Goal: Information Seeking & Learning: Learn about a topic

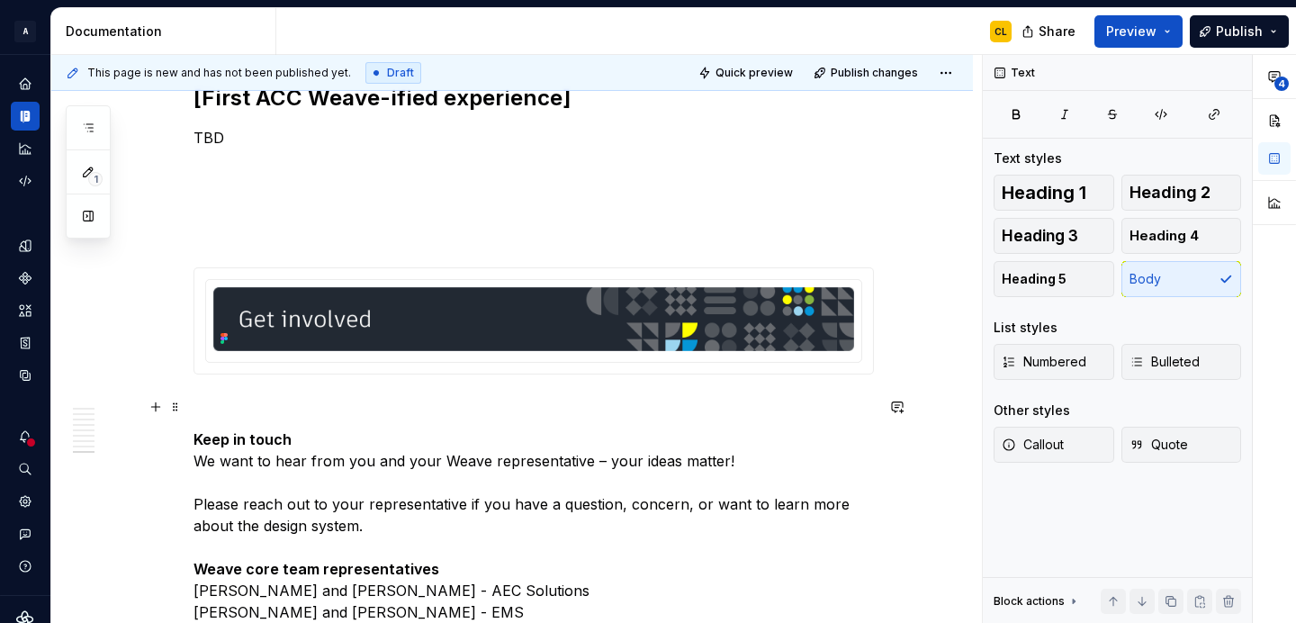
scroll to position [5505, 0]
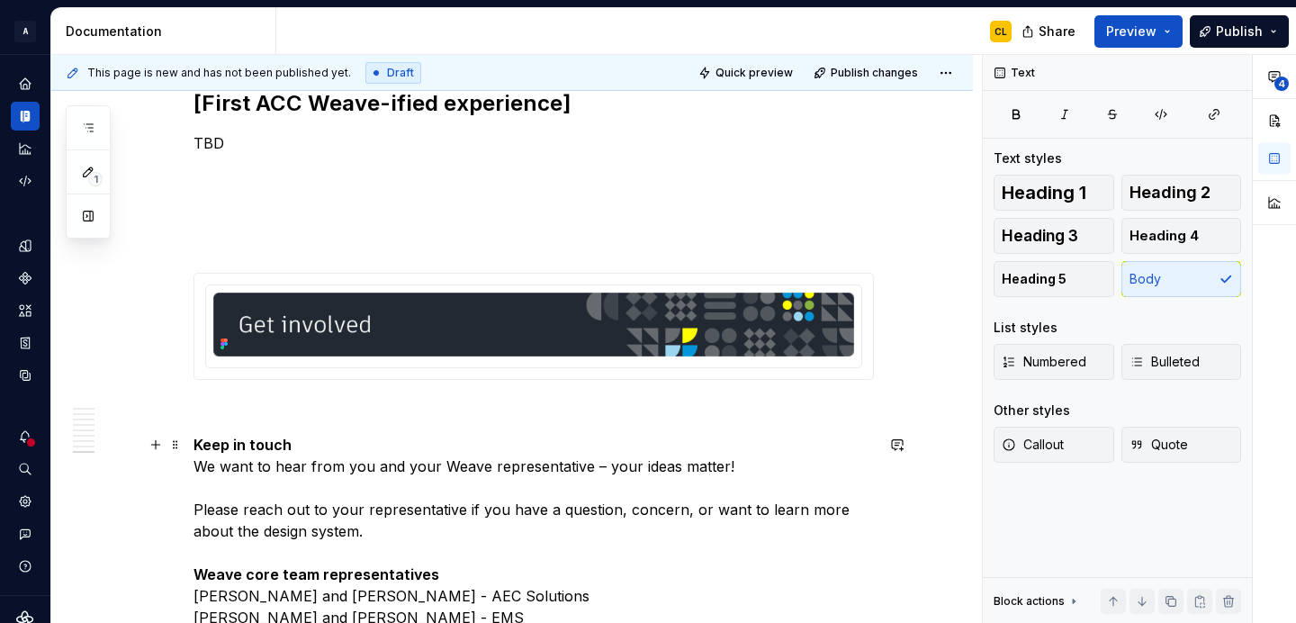
type textarea "*"
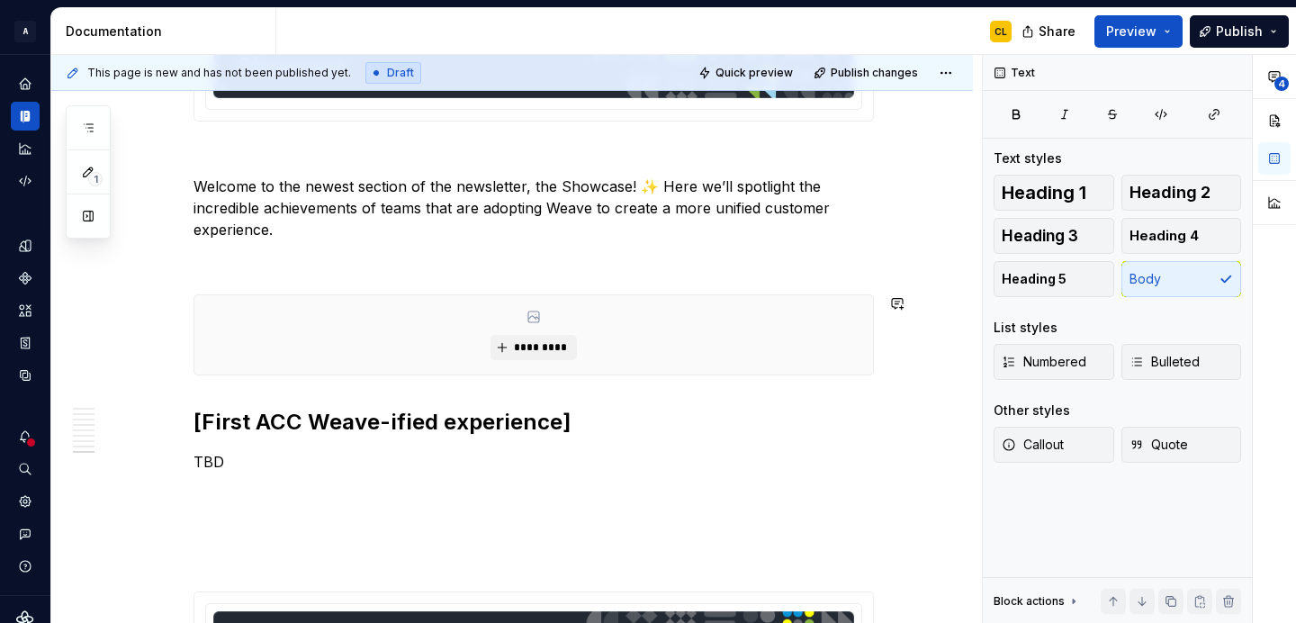
scroll to position [5189, 0]
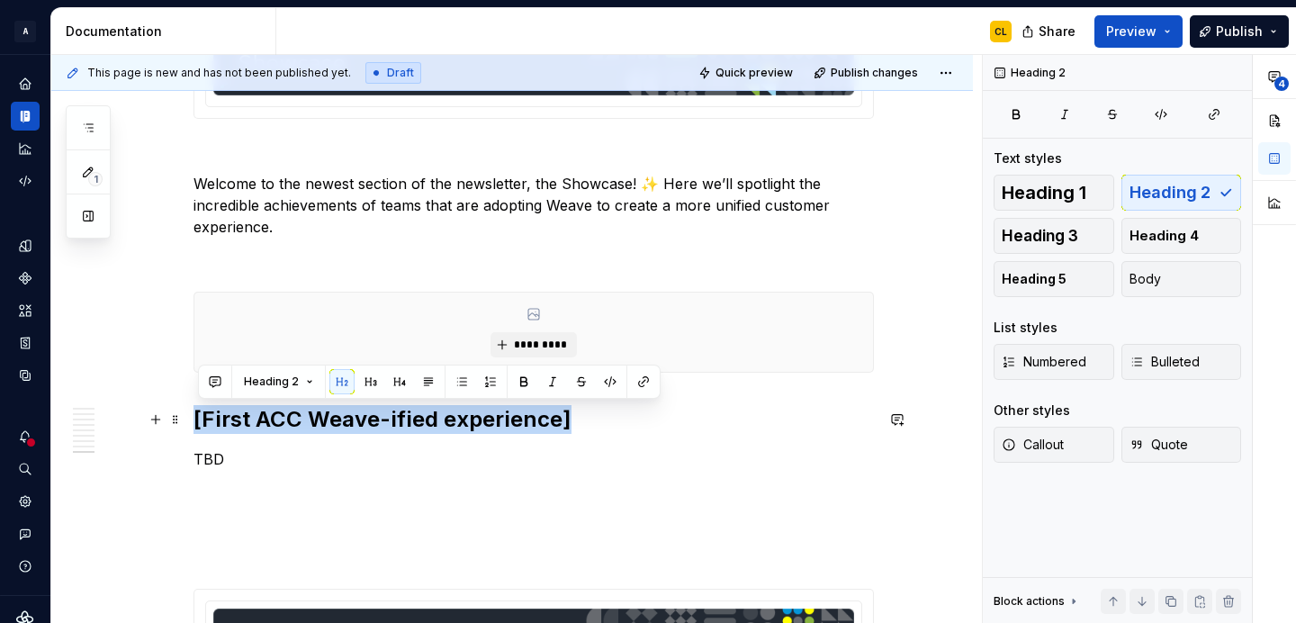
drag, startPoint x: 200, startPoint y: 416, endPoint x: 568, endPoint y: 426, distance: 368.2
click at [568, 426] on h2 "[First ACC Weave-ified experience]" at bounding box center [533, 419] width 680 height 29
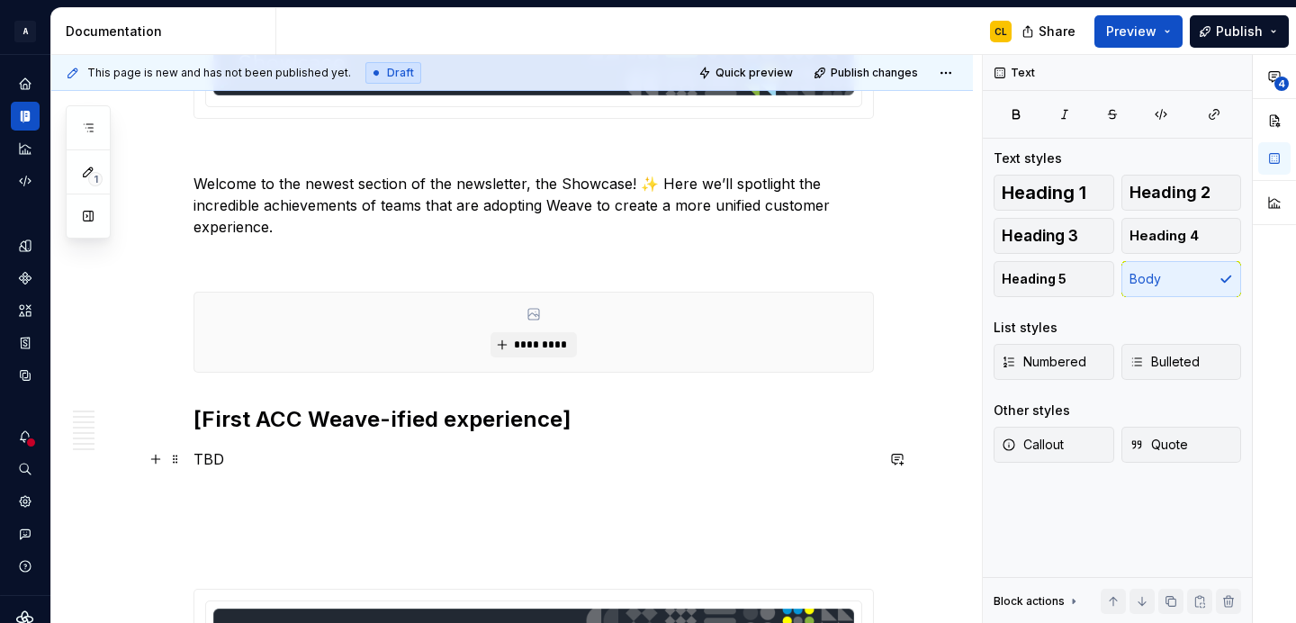
click at [208, 459] on p "TBD" at bounding box center [533, 459] width 680 height 22
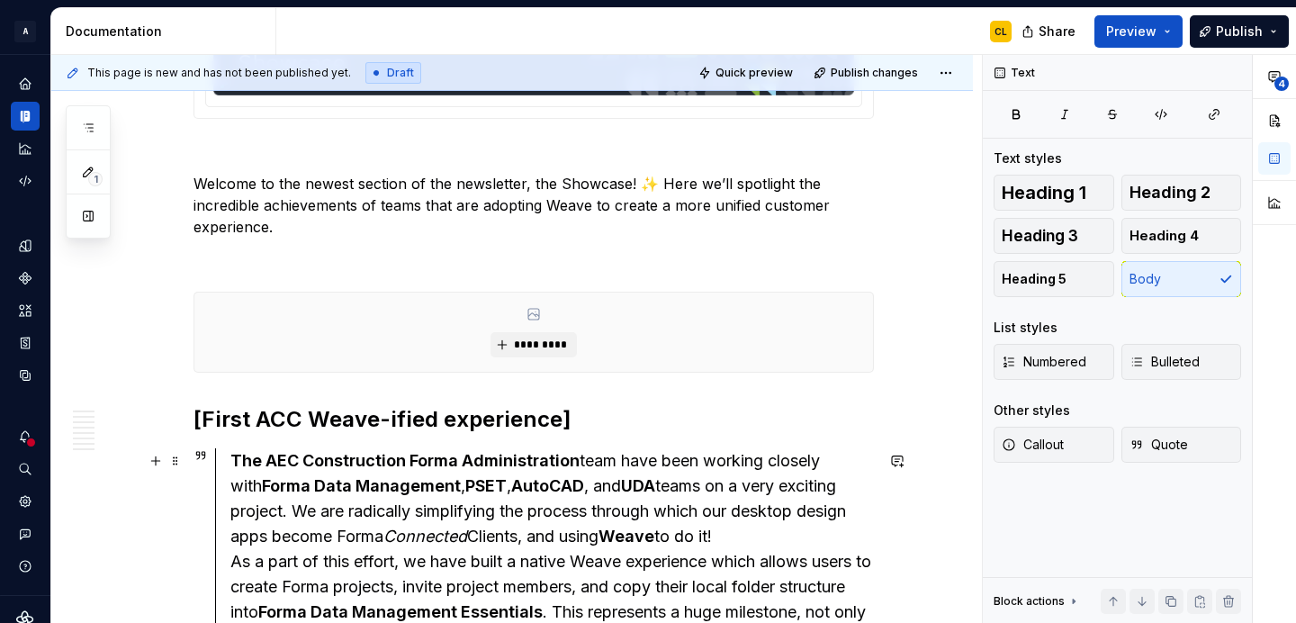
click at [273, 484] on strong "Forma Data Management" at bounding box center [361, 485] width 199 height 19
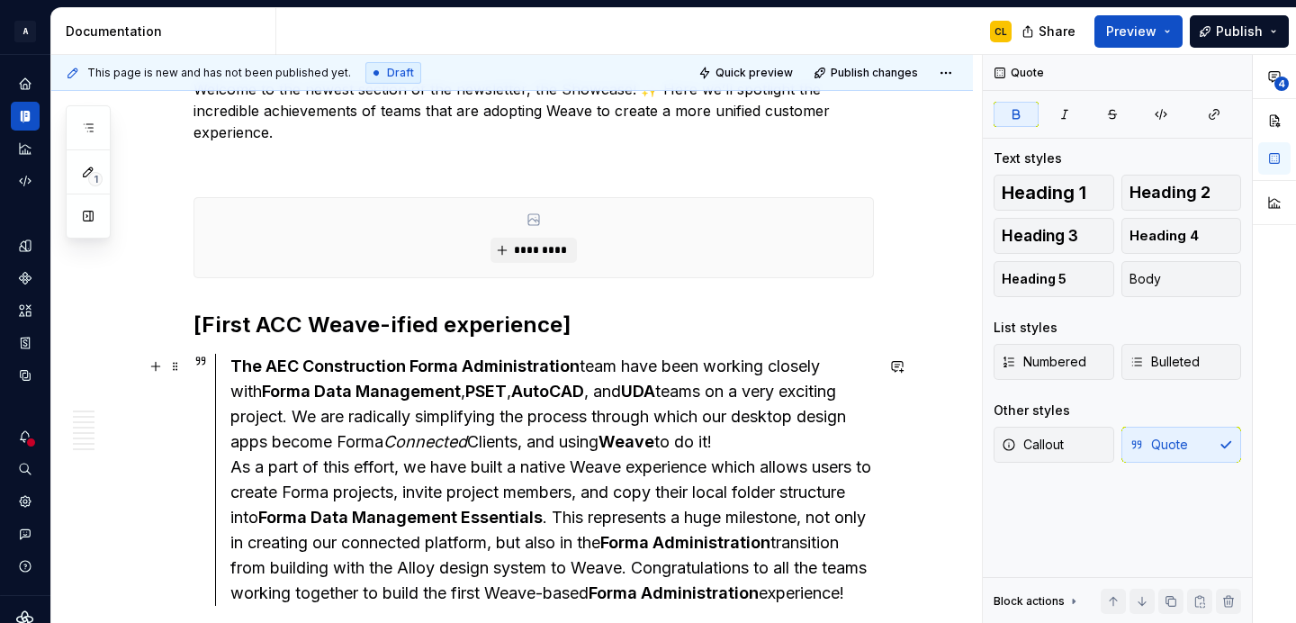
scroll to position [5291, 0]
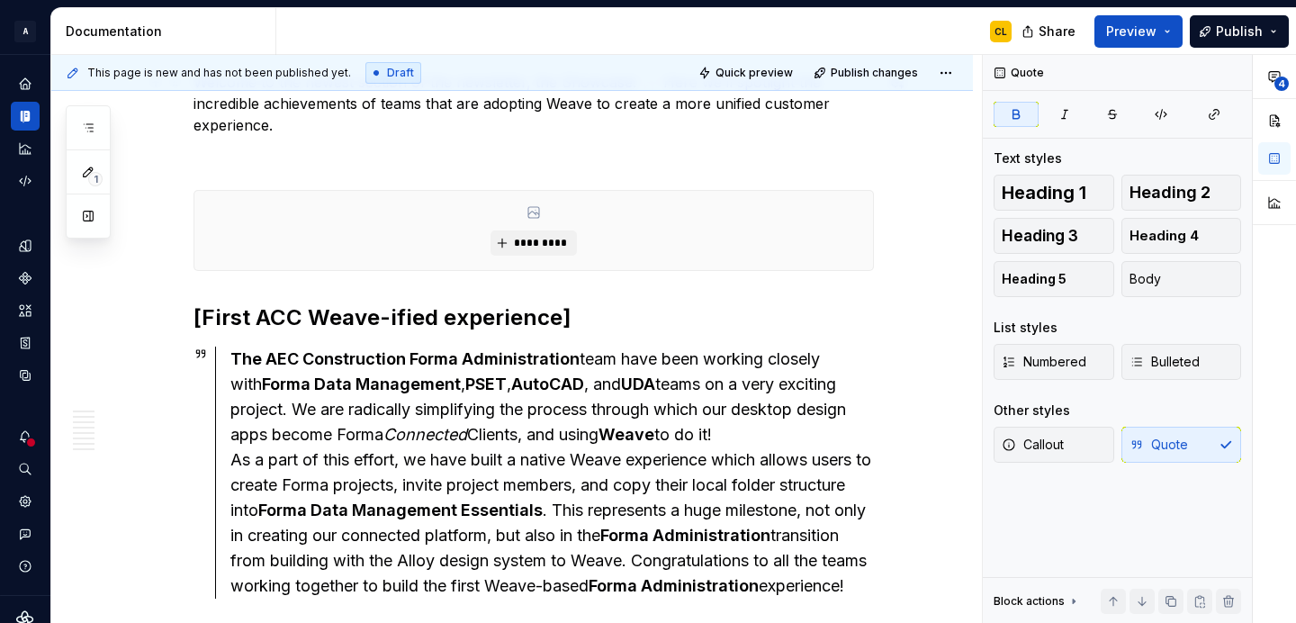
click at [259, 126] on p "Welcome to the newest section of the newsletter, the Showcase! ✨ Here we’ll spo…" at bounding box center [533, 103] width 680 height 65
click at [360, 417] on div "The AEC Construction Forma Administration team have been working closely with F…" at bounding box center [551, 472] width 643 height 252
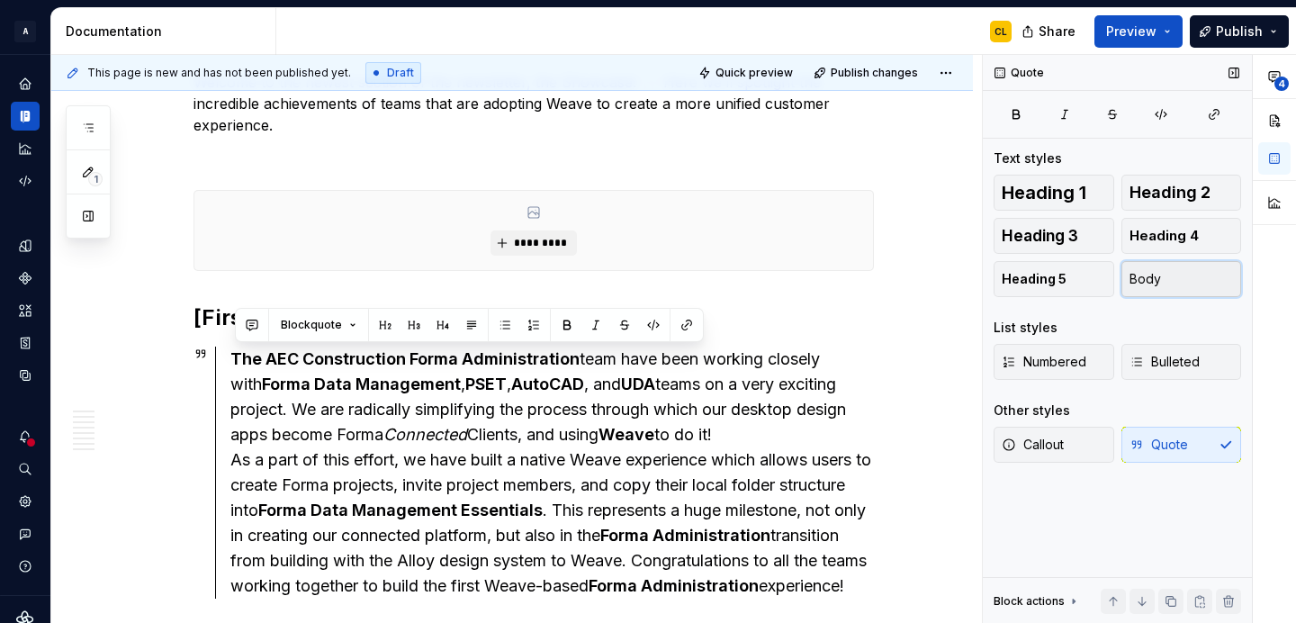
click at [1146, 287] on span "Body" at bounding box center [1144, 279] width 31 height 18
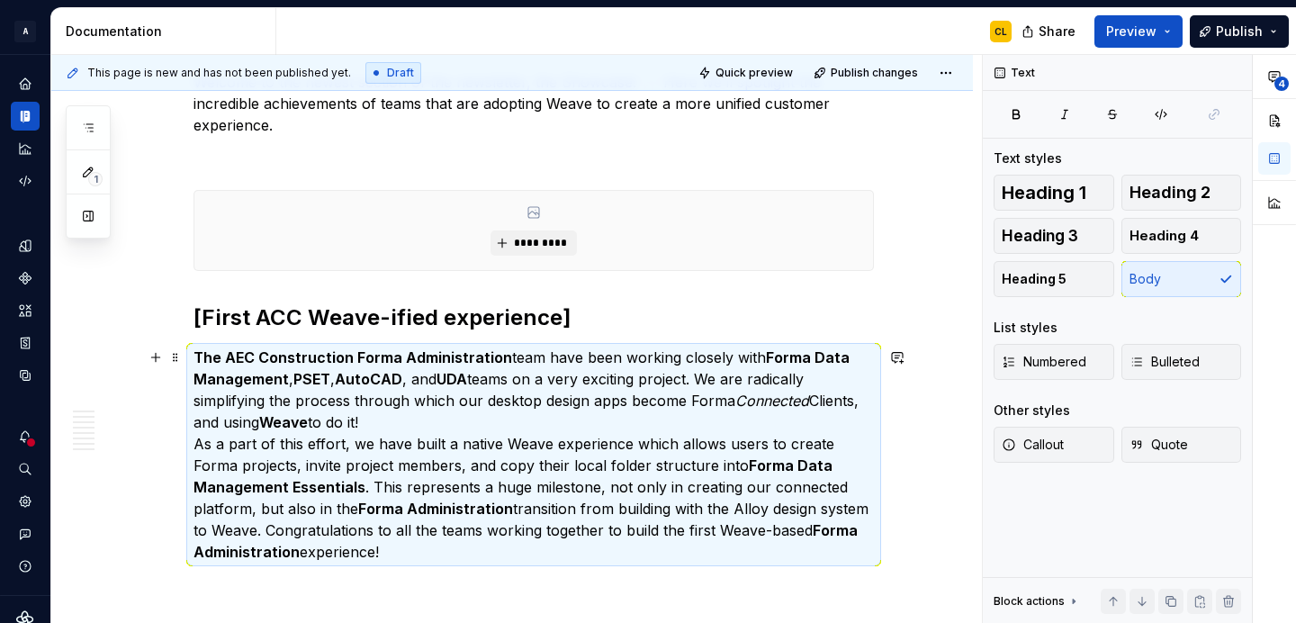
click at [425, 432] on p "The AEC Construction Forma Administration team have been working closely with F…" at bounding box center [533, 454] width 680 height 216
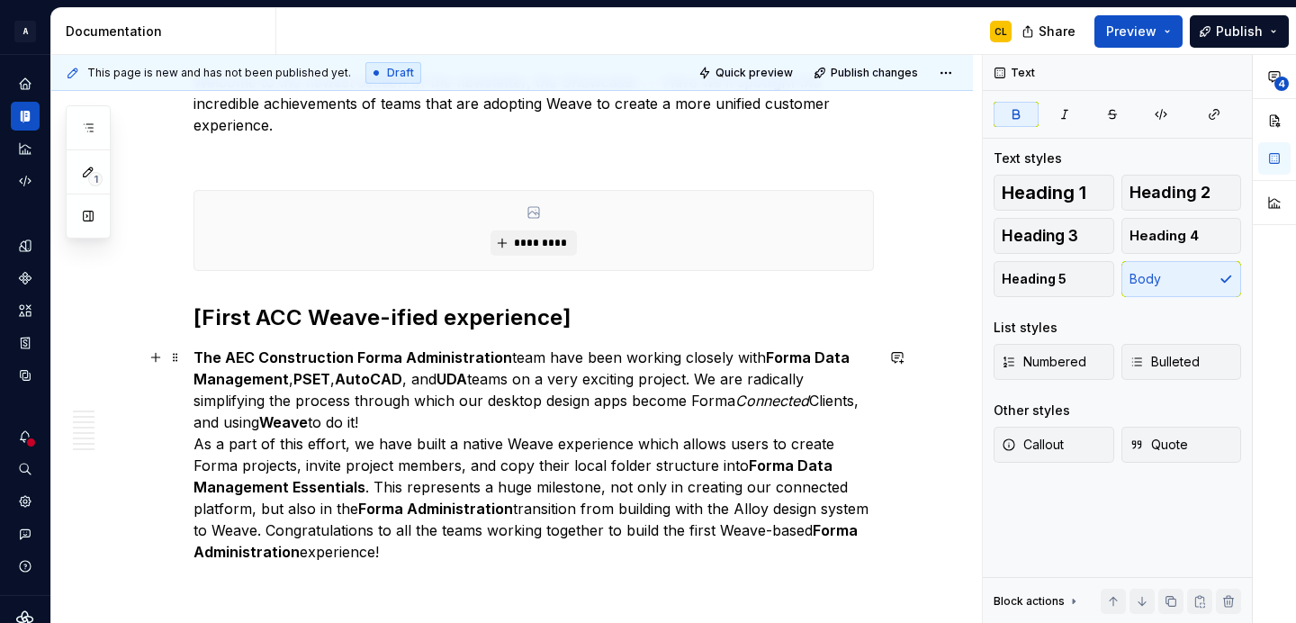
click at [383, 422] on p "The AEC Construction Forma Administration team have been working closely with F…" at bounding box center [533, 454] width 680 height 216
click at [201, 441] on p "The AEC Construction Forma Administration team have been working closely with F…" at bounding box center [533, 454] width 680 height 216
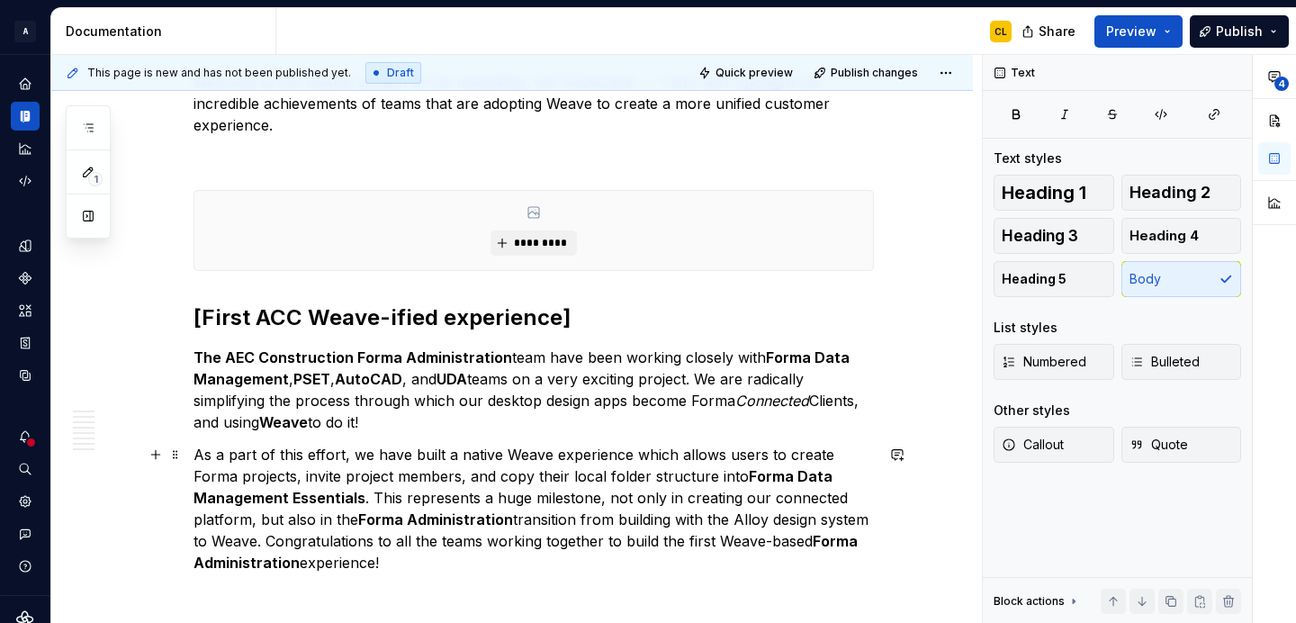
click at [620, 492] on p "As a part of this effort, we have built a native Weave experience which allows …" at bounding box center [533, 509] width 680 height 130
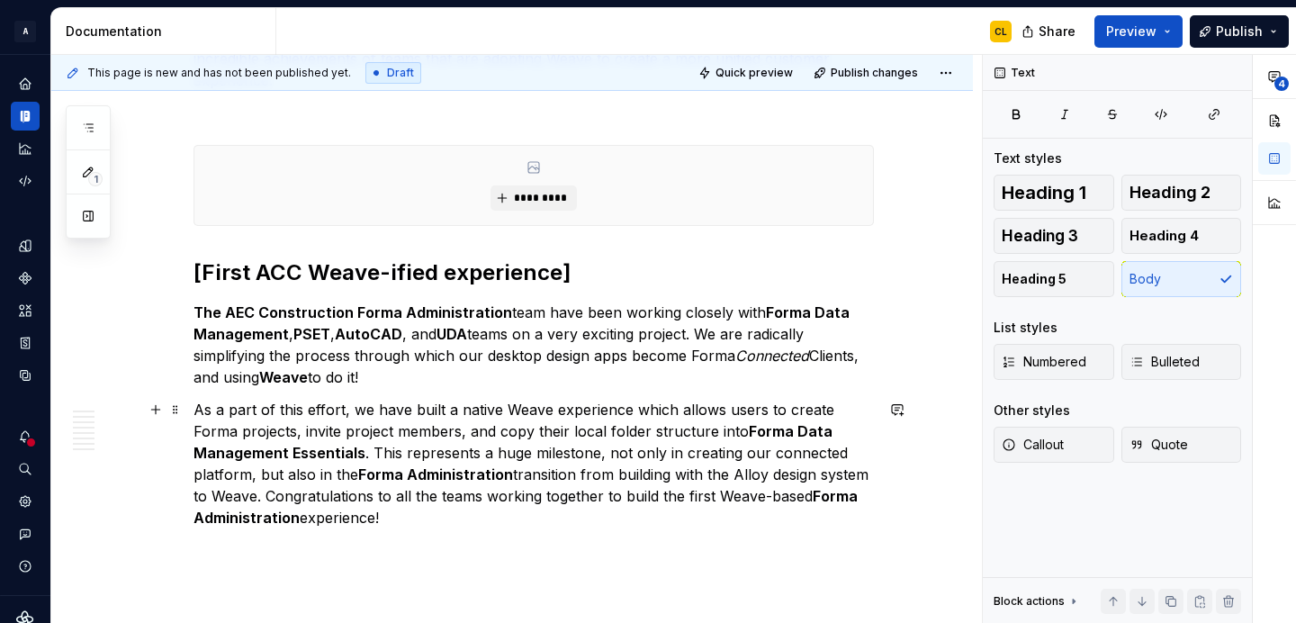
scroll to position [5331, 0]
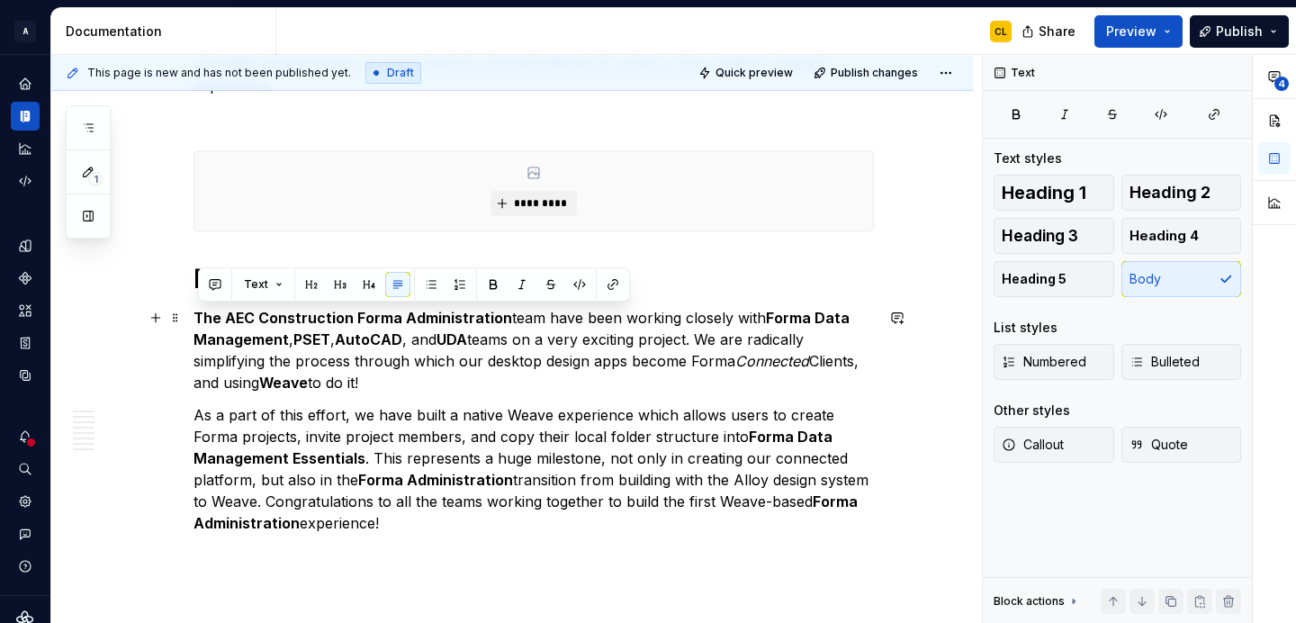
drag, startPoint x: 199, startPoint y: 318, endPoint x: 385, endPoint y: 372, distance: 193.9
click at [385, 372] on p "The AEC Construction Forma Administration team have been working closely with F…" at bounding box center [533, 350] width 680 height 86
click at [1017, 107] on icon "button" at bounding box center [1016, 114] width 14 height 14
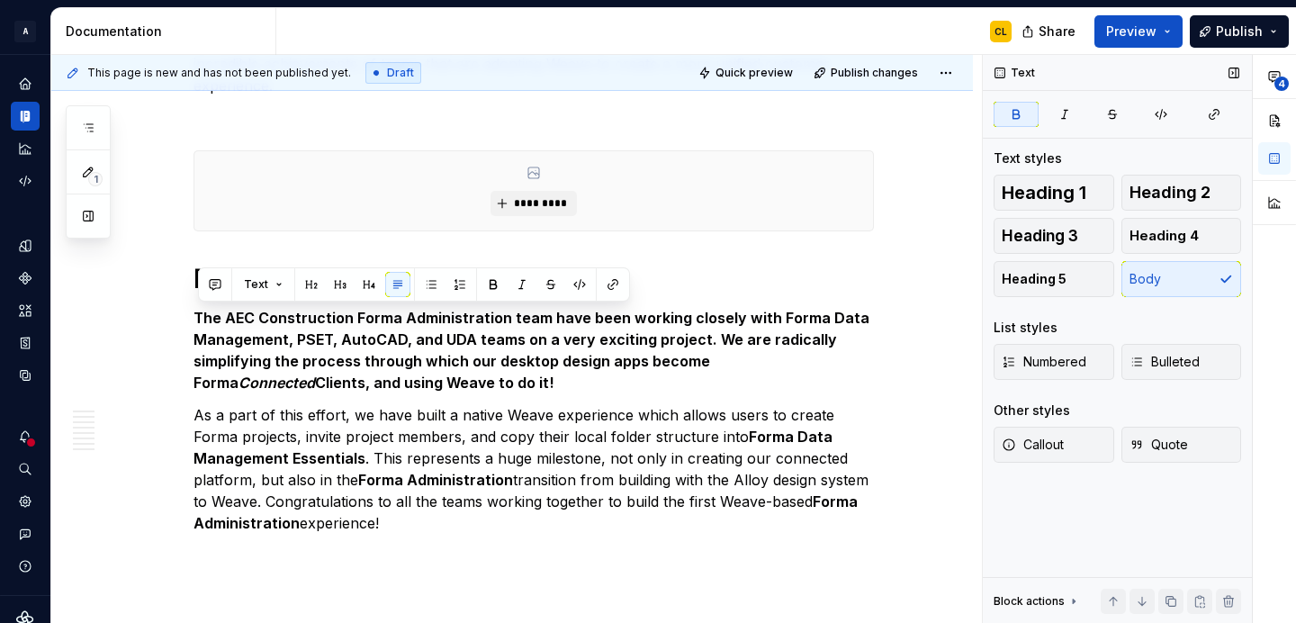
click at [1017, 107] on icon "button" at bounding box center [1016, 114] width 14 height 14
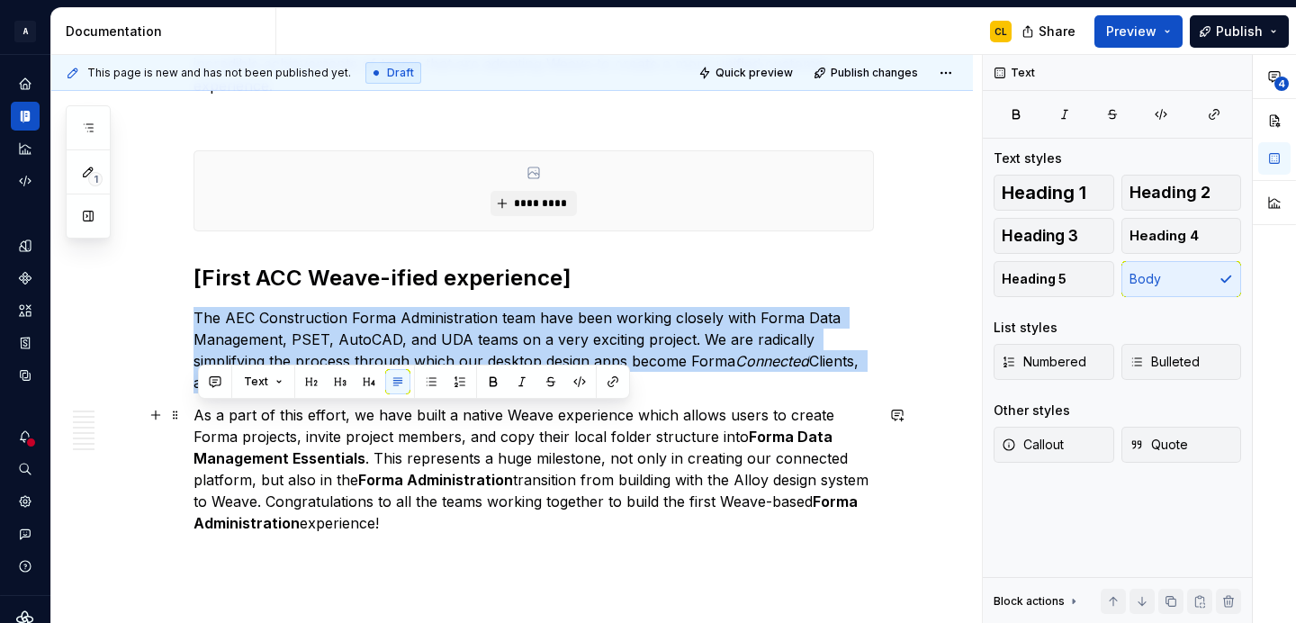
drag, startPoint x: 201, startPoint y: 418, endPoint x: 427, endPoint y: 527, distance: 251.1
click at [427, 527] on p "As a part of this effort, we have built a native Weave experience which allows …" at bounding box center [533, 469] width 680 height 130
click at [1017, 121] on icon "button" at bounding box center [1016, 114] width 14 height 14
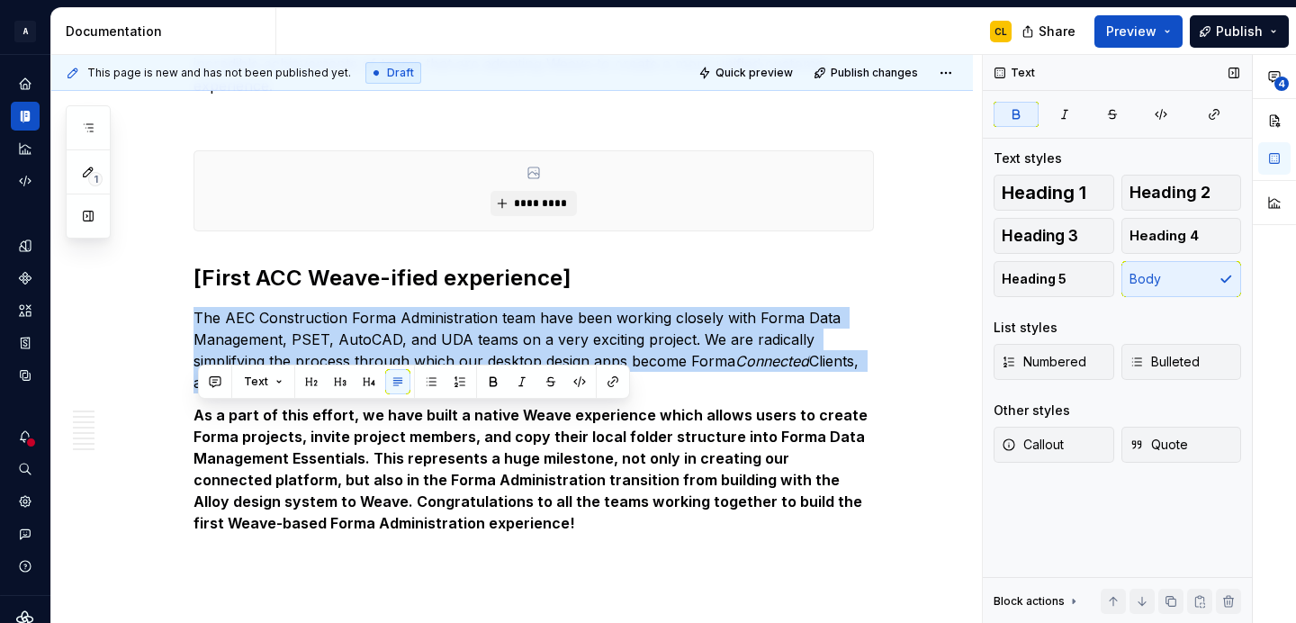
click at [1017, 121] on icon "button" at bounding box center [1016, 114] width 14 height 14
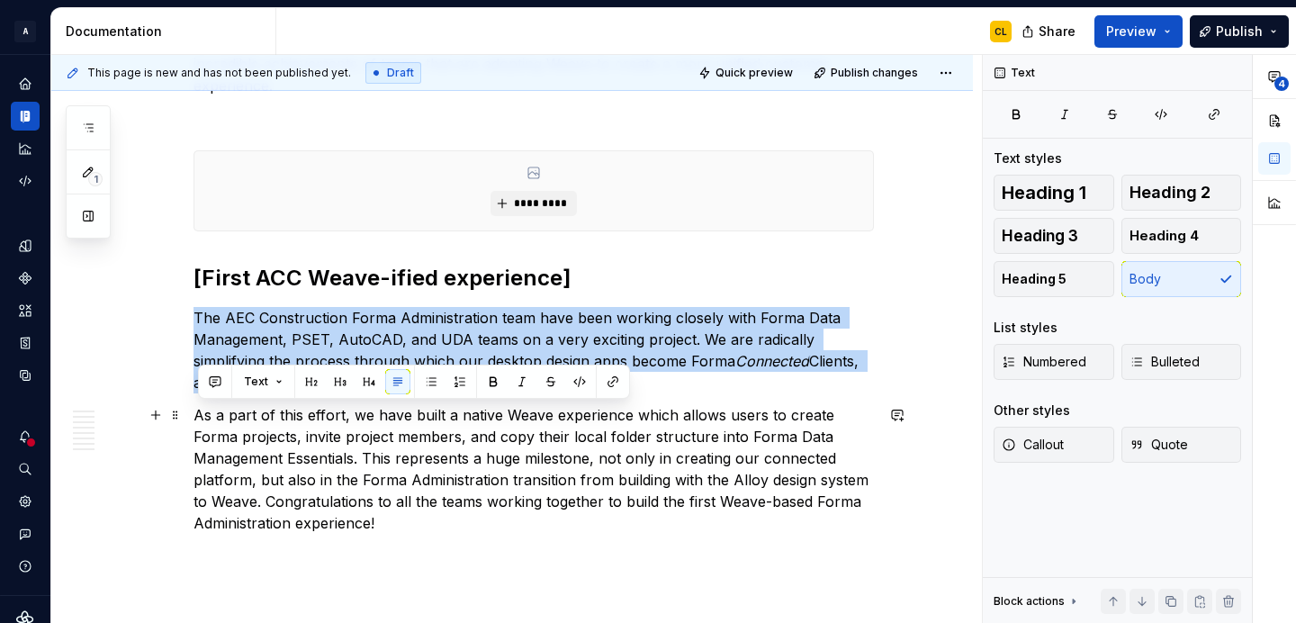
click at [576, 442] on p "As a part of this effort, we have built a native Weave experience which allows …" at bounding box center [533, 469] width 680 height 130
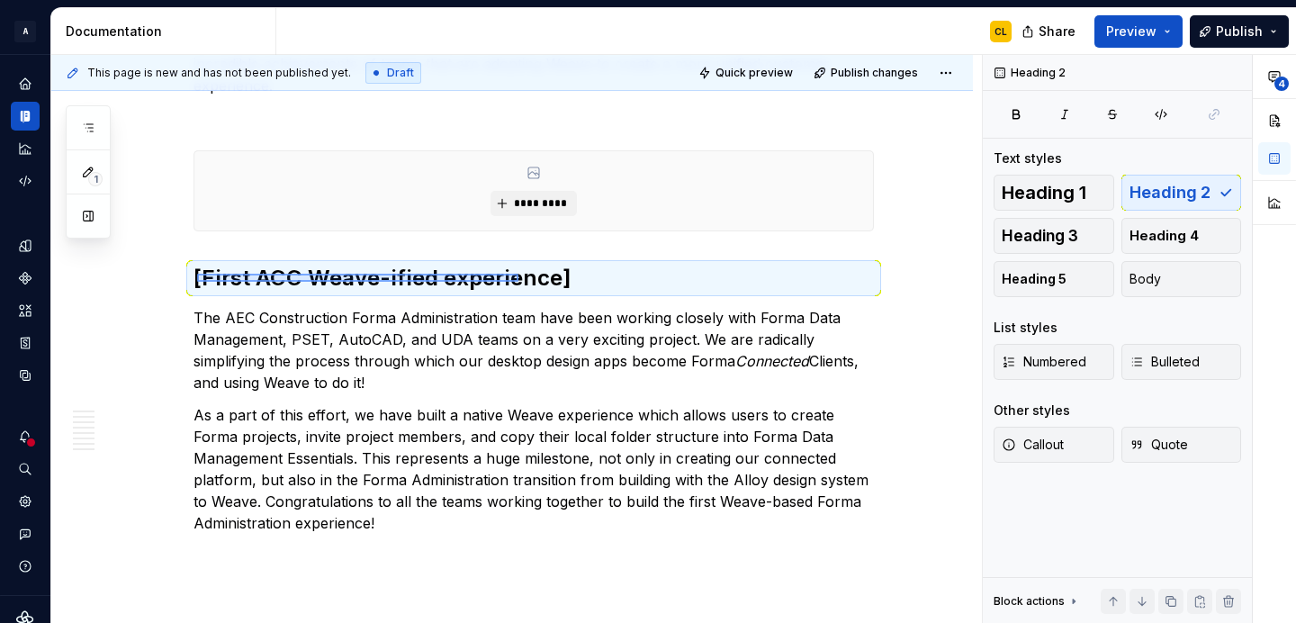
drag, startPoint x: 197, startPoint y: 282, endPoint x: 517, endPoint y: 274, distance: 320.5
click at [517, 274] on div "This page is new and has not been published yet. Draft Quick preview Publish ch…" at bounding box center [516, 339] width 930 height 569
click at [571, 273] on h2 "[First ACC Weave-ified experience]" at bounding box center [533, 278] width 680 height 29
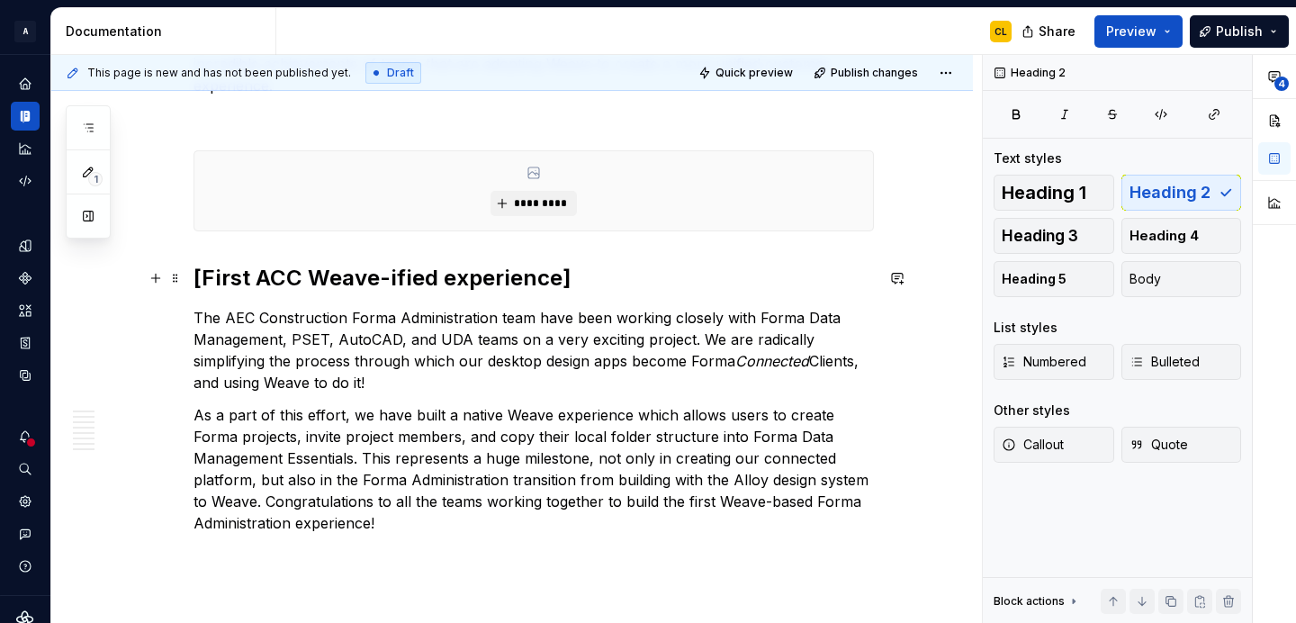
click at [562, 278] on h2 "[First ACC Weave-ified experience]" at bounding box center [533, 278] width 680 height 29
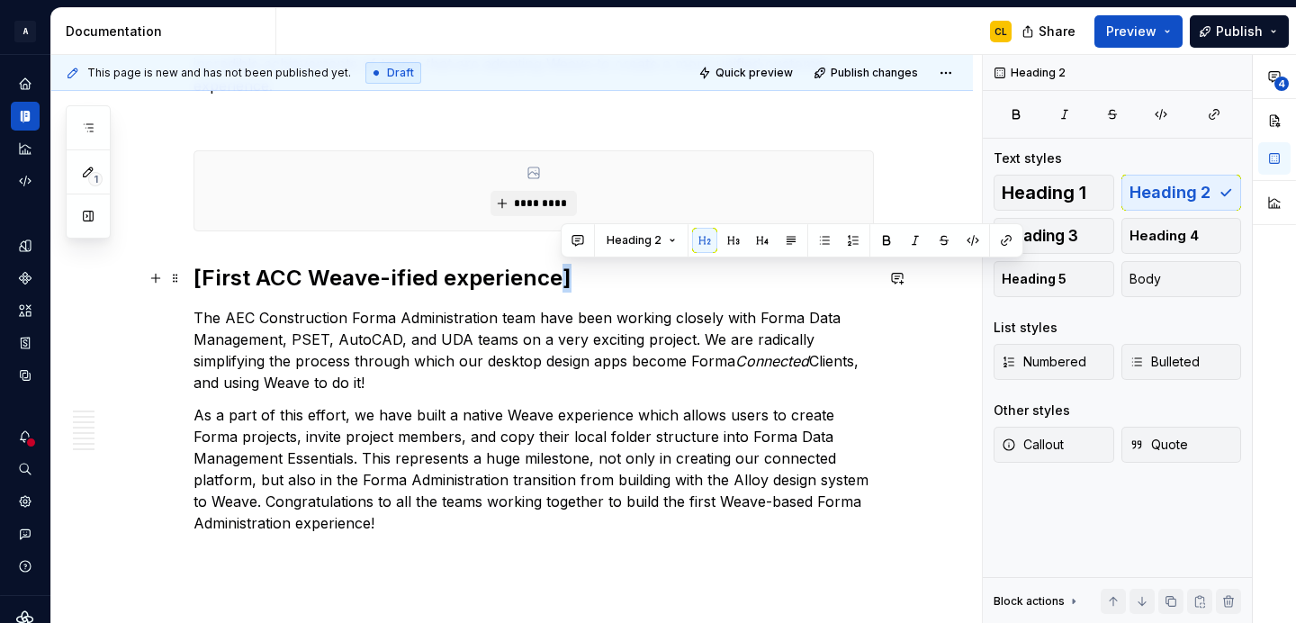
click at [562, 278] on h2 "[First ACC Weave-ified experience]" at bounding box center [533, 278] width 680 height 29
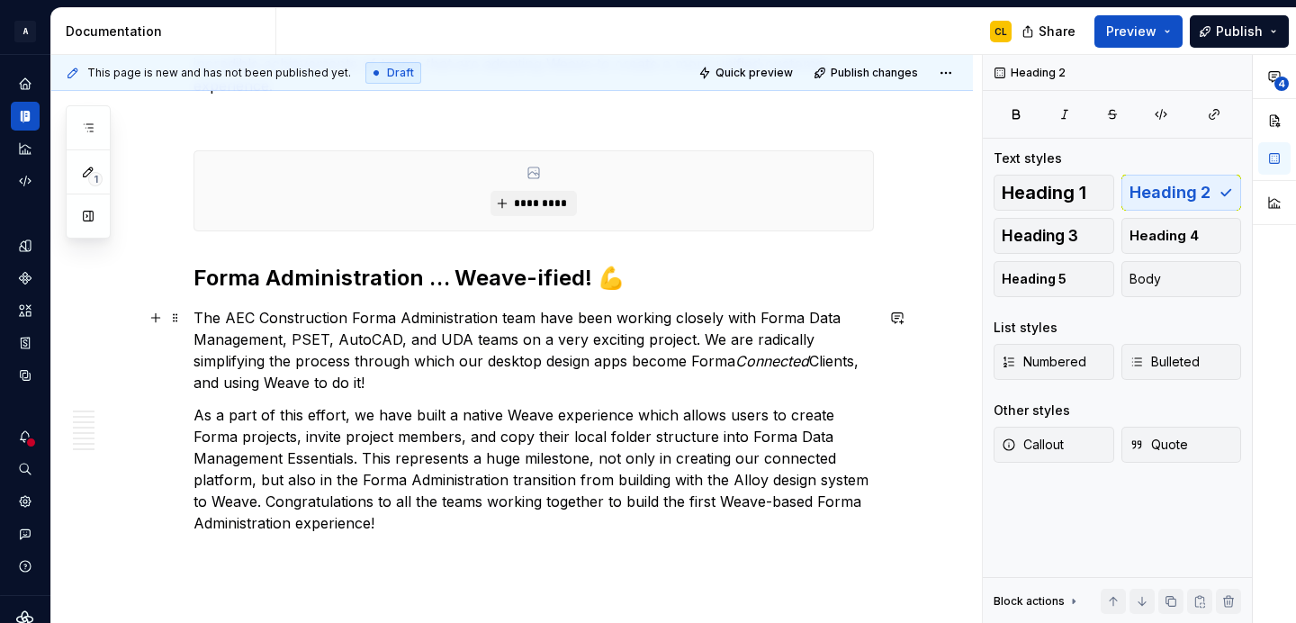
click at [641, 334] on p "The AEC Construction Forma Administration team have been working closely with F…" at bounding box center [533, 350] width 680 height 86
click at [581, 372] on p "The AEC Construction Forma Administration team have been working closely with F…" at bounding box center [533, 350] width 680 height 86
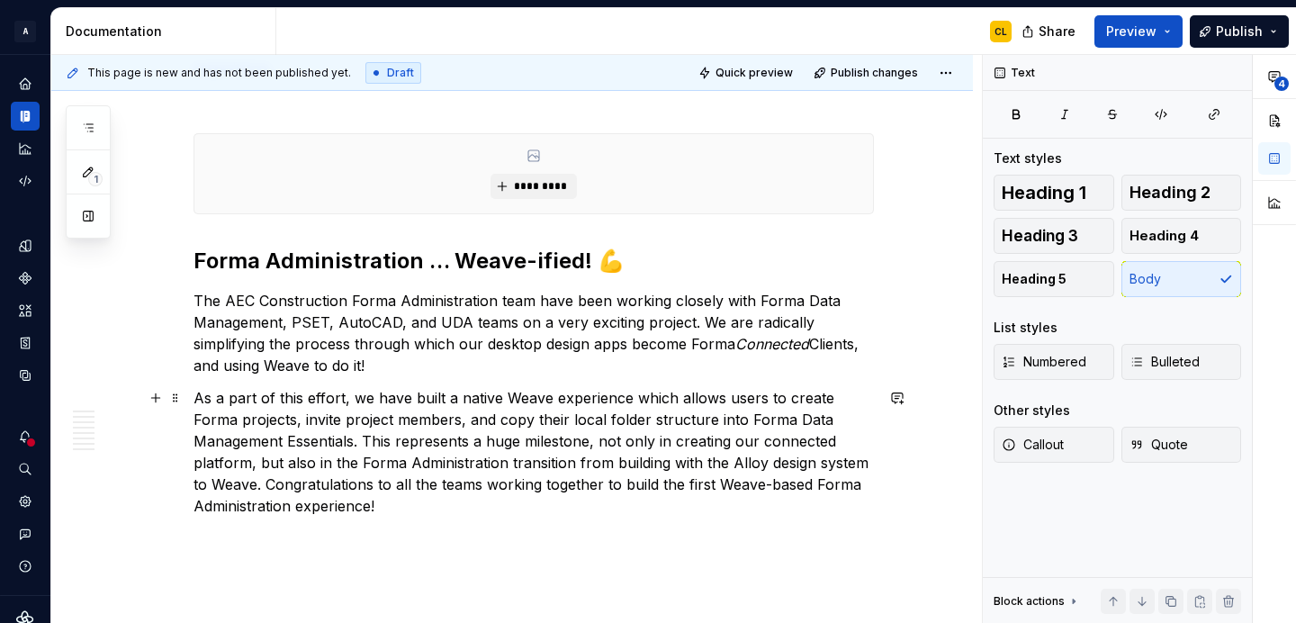
scroll to position [5351, 0]
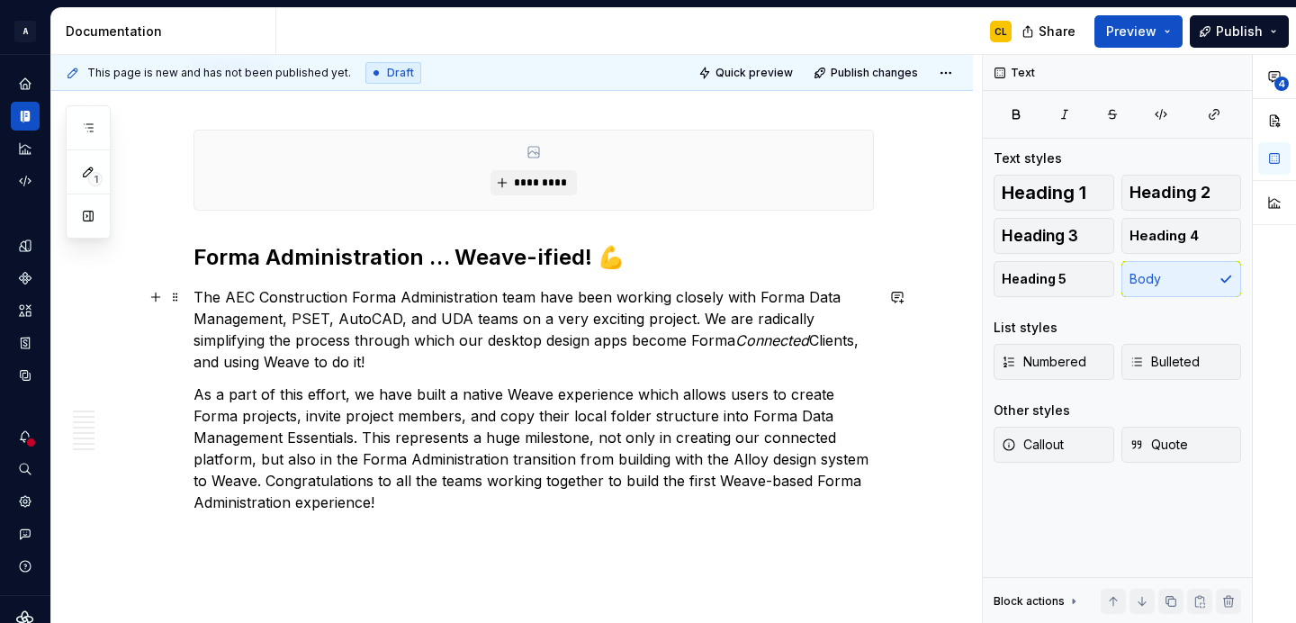
click at [593, 317] on p "The AEC Construction Forma Administration team have been working closely with F…" at bounding box center [533, 329] width 680 height 86
click at [406, 316] on p "The AEC Construction Forma Administration team have been working closely with F…" at bounding box center [533, 329] width 680 height 86
click at [482, 308] on p "The AEC Construction Forma Administration team have been working closely with F…" at bounding box center [533, 329] width 680 height 86
click at [521, 313] on p "The AEC Construction Forma Administration team have been working closely with F…" at bounding box center [533, 329] width 680 height 86
click at [586, 313] on p "The AEC Construction Forma Administration team have been working closely with F…" at bounding box center [533, 329] width 680 height 86
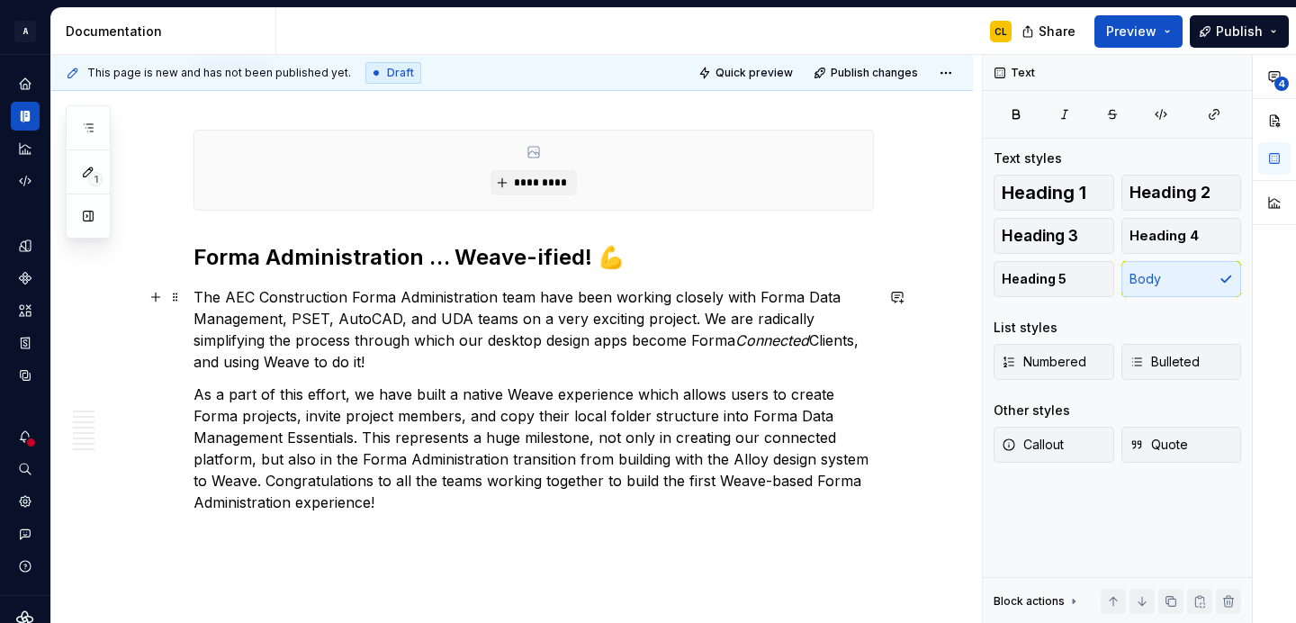
click at [711, 328] on p "The AEC Construction Forma Administration team have been working closely with F…" at bounding box center [533, 329] width 680 height 86
click at [337, 344] on p "The AEC Construction Forma Administration team have been working closely with F…" at bounding box center [533, 329] width 680 height 86
click at [373, 363] on p "The AEC Construction Forma Administration team have been working closely with F…" at bounding box center [533, 329] width 680 height 86
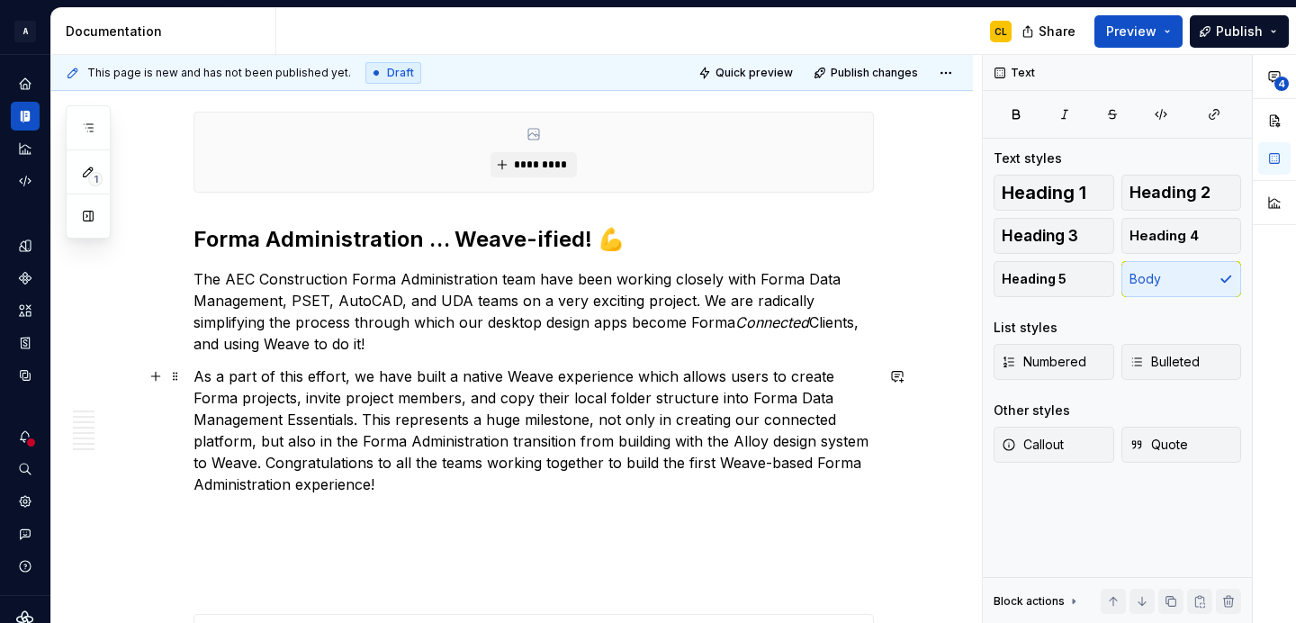
scroll to position [5378, 0]
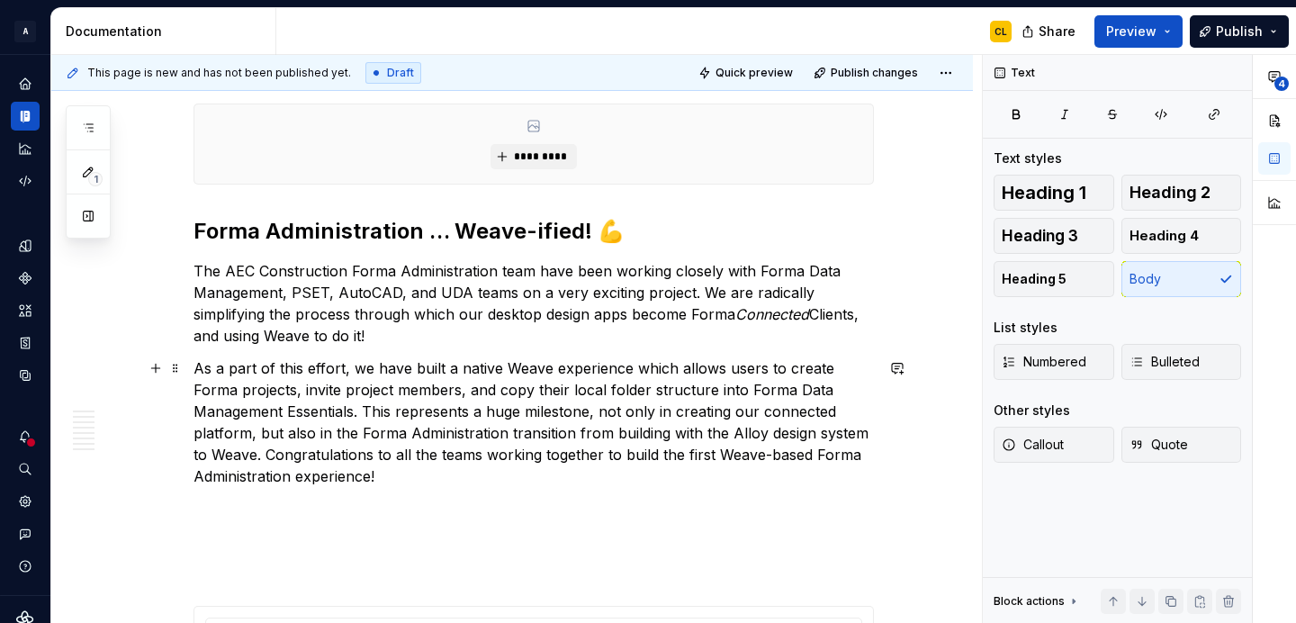
click at [271, 453] on p "As a part of this effort, we have built a native Weave experience which allows …" at bounding box center [533, 422] width 680 height 130
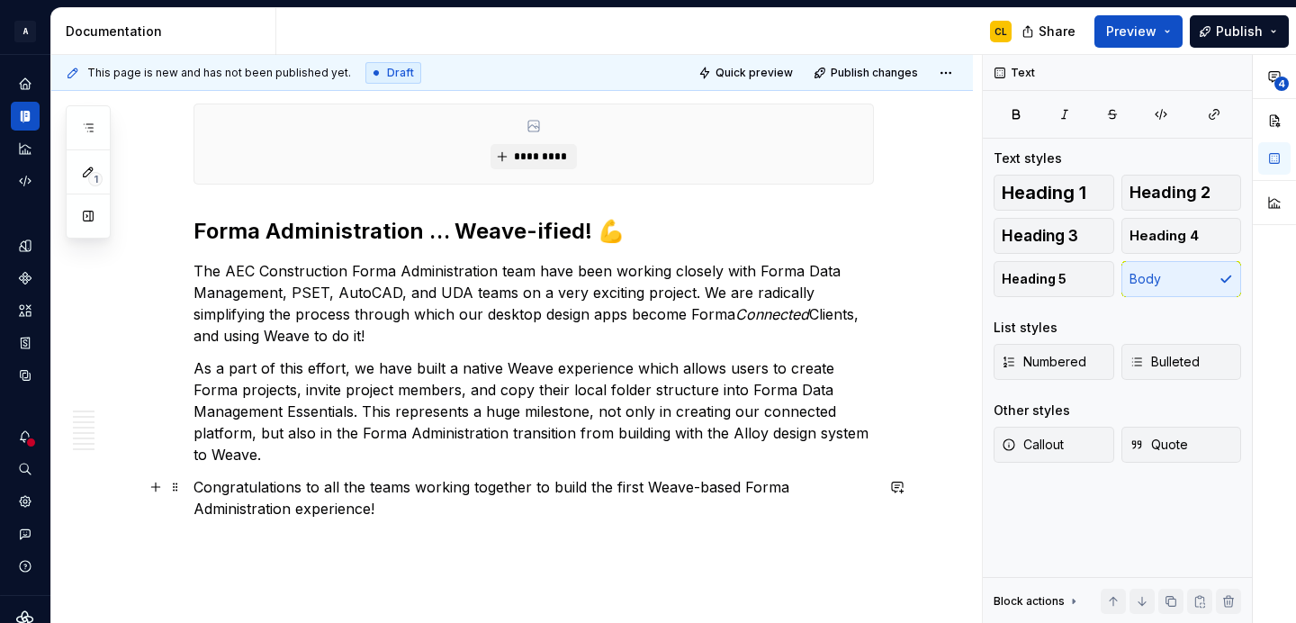
click at [649, 484] on p "Congratulations to all the teams working together to build the first Weave-base…" at bounding box center [533, 497] width 680 height 43
click at [591, 484] on p "Congratulations to all the teams working together to build the first Weave-base…" at bounding box center [533, 497] width 680 height 43
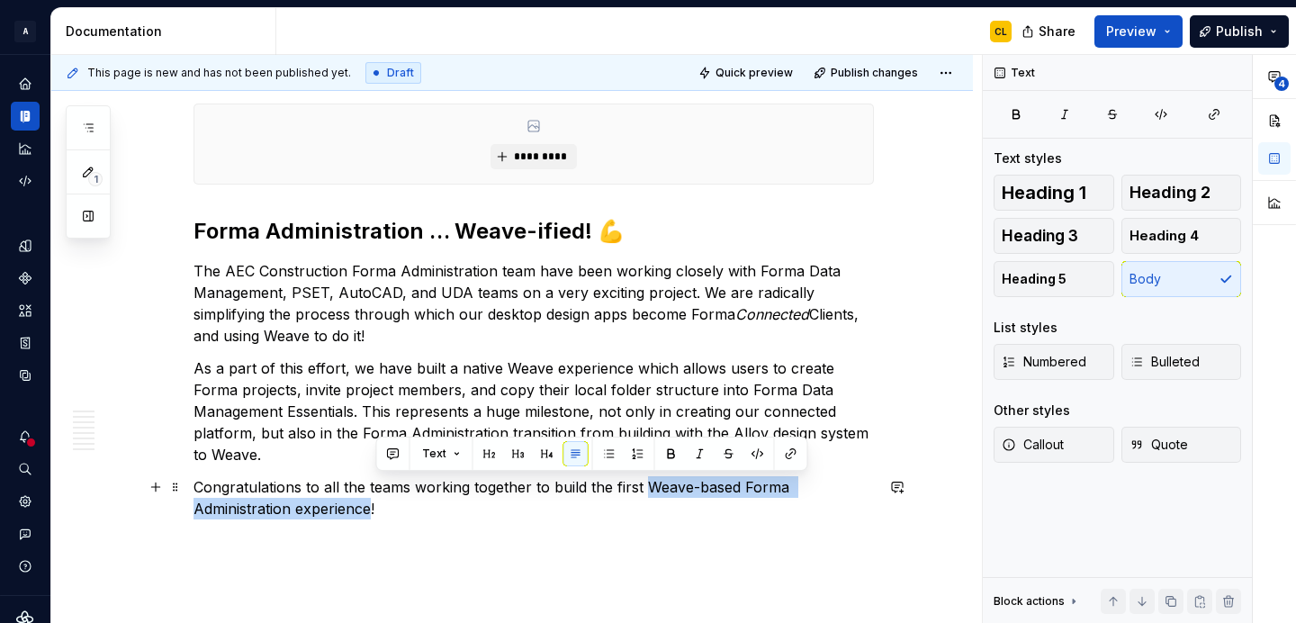
drag, startPoint x: 651, startPoint y: 484, endPoint x: 373, endPoint y: 507, distance: 279.0
click at [373, 507] on p "Congratulations to all the teams working together to build the first Weave-base…" at bounding box center [533, 497] width 680 height 43
click at [667, 490] on p "Congratulations to all the teams working together to build the first Weave-base…" at bounding box center [533, 497] width 680 height 43
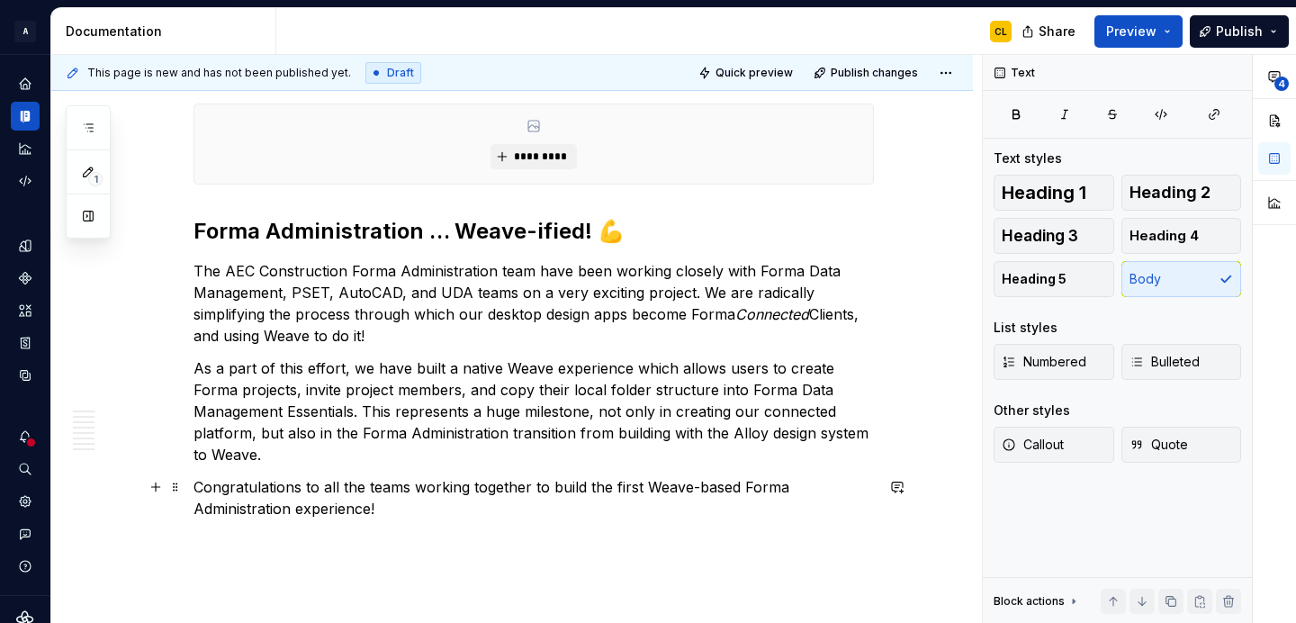
click at [702, 490] on p "Congratulations to all the teams working together to build the first Weave-base…" at bounding box center [533, 497] width 680 height 43
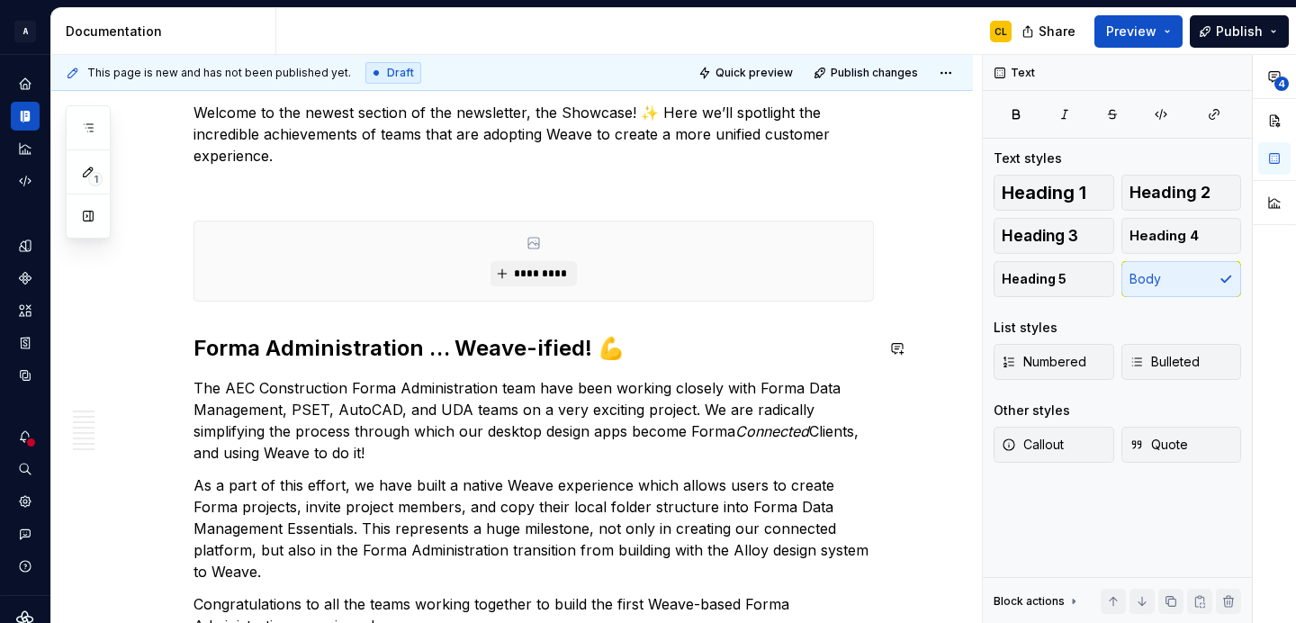
scroll to position [5242, 0]
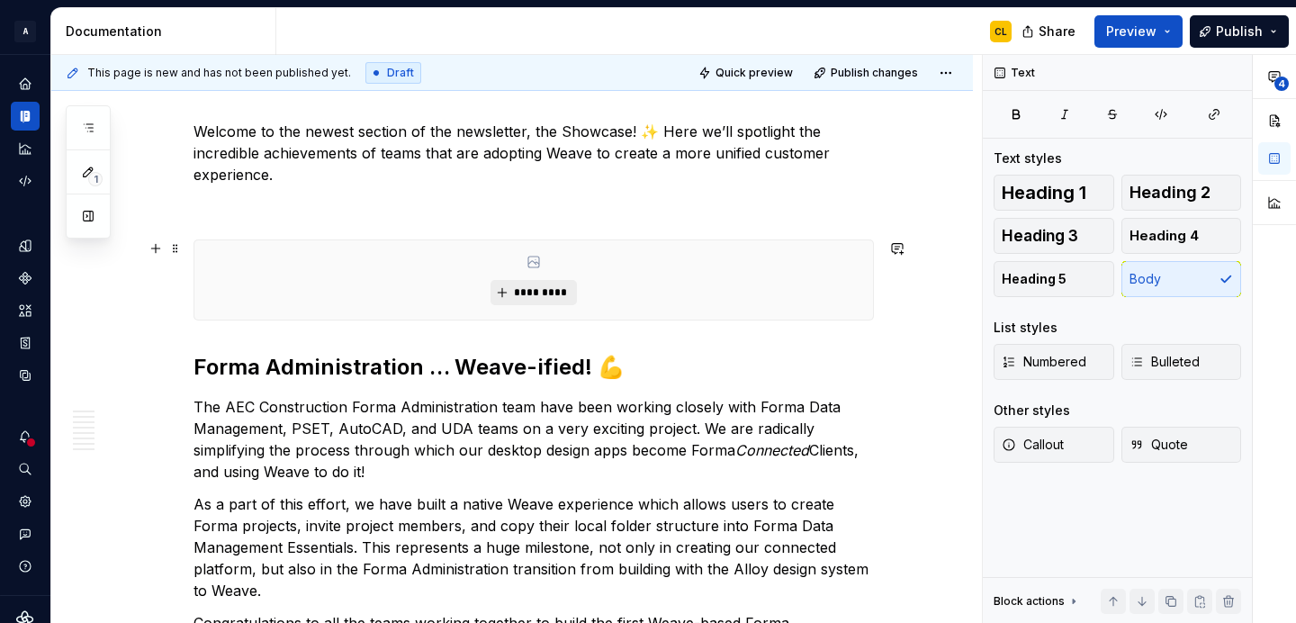
click at [531, 292] on span "*********" at bounding box center [540, 292] width 55 height 14
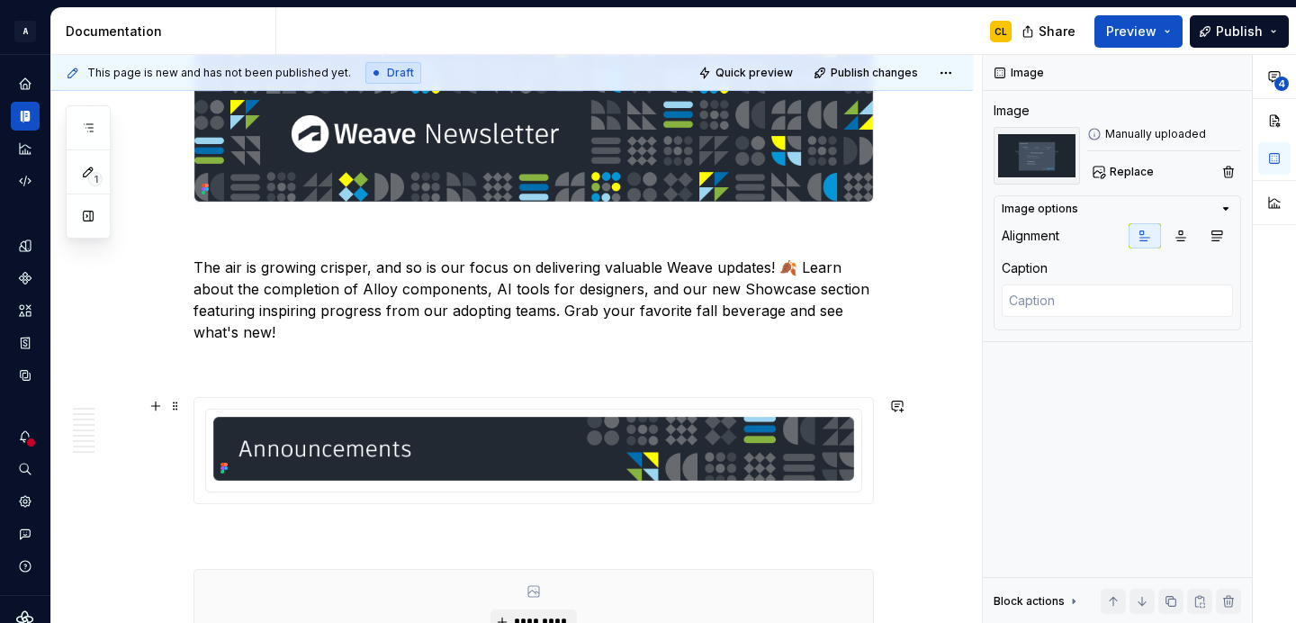
scroll to position [363, 0]
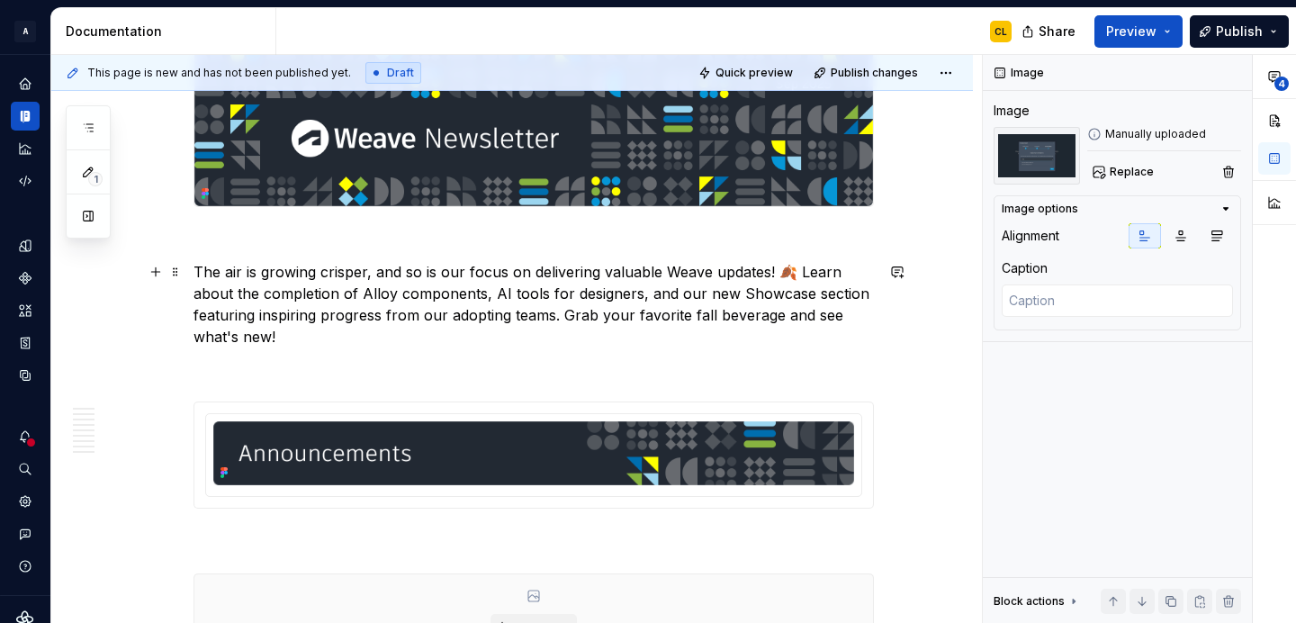
click at [373, 292] on p "The air is growing crisper, and so is our focus on delivering valuable Weave up…" at bounding box center [533, 304] width 680 height 86
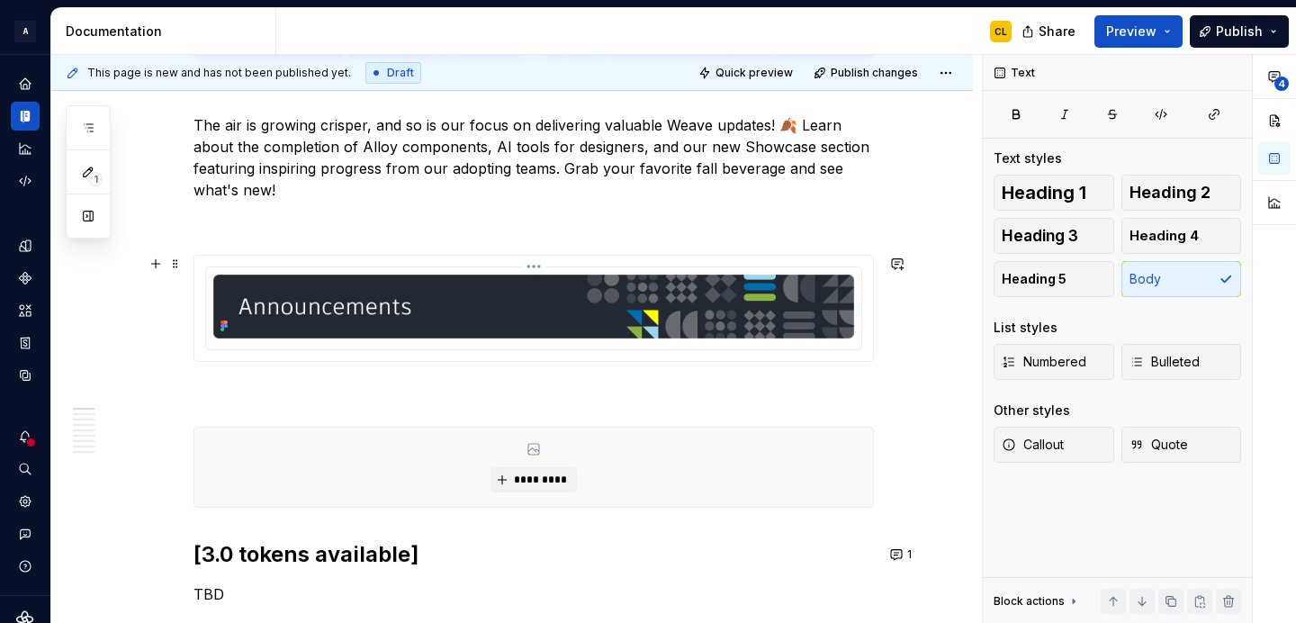
scroll to position [476, 0]
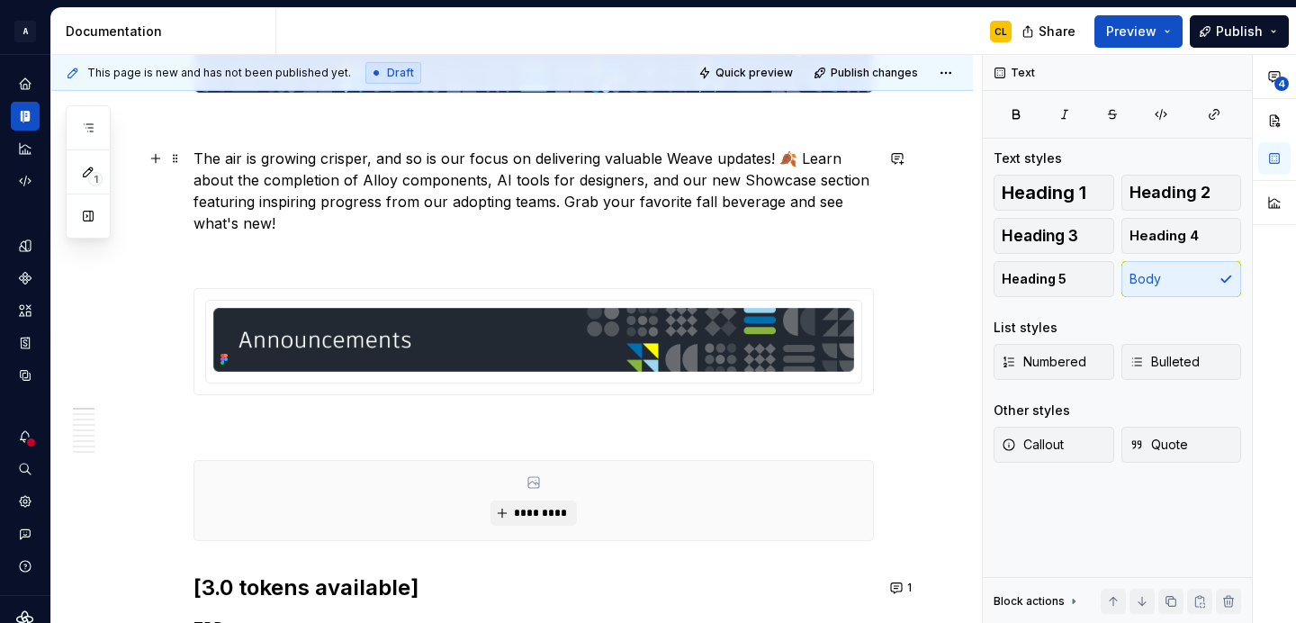
click at [240, 180] on p "The air is growing crisper, and so is our focus on delivering valuable Weave up…" at bounding box center [533, 191] width 680 height 86
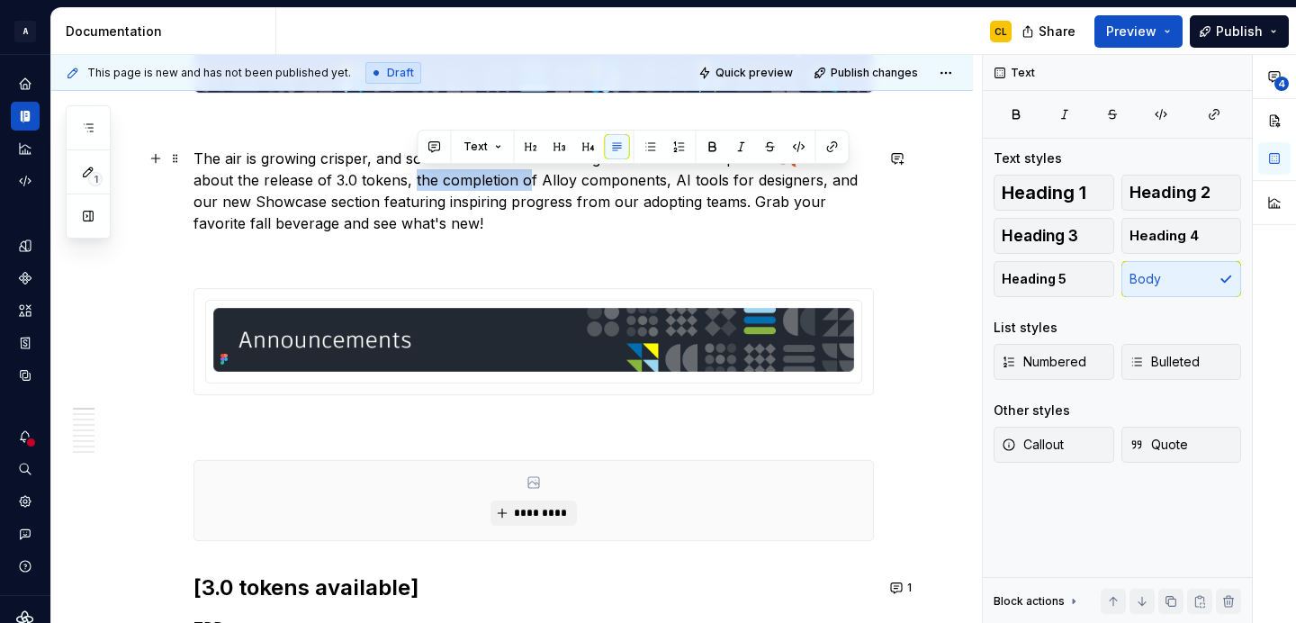
drag, startPoint x: 418, startPoint y: 179, endPoint x: 529, endPoint y: 180, distance: 110.7
click at [528, 180] on p "The air is growing crisper, and so is our focus on delivering valuable Weave up…" at bounding box center [533, 191] width 680 height 86
click at [585, 184] on p "The air is growing crisper, and so is our focus on delivering valuable Weave up…" at bounding box center [533, 191] width 680 height 86
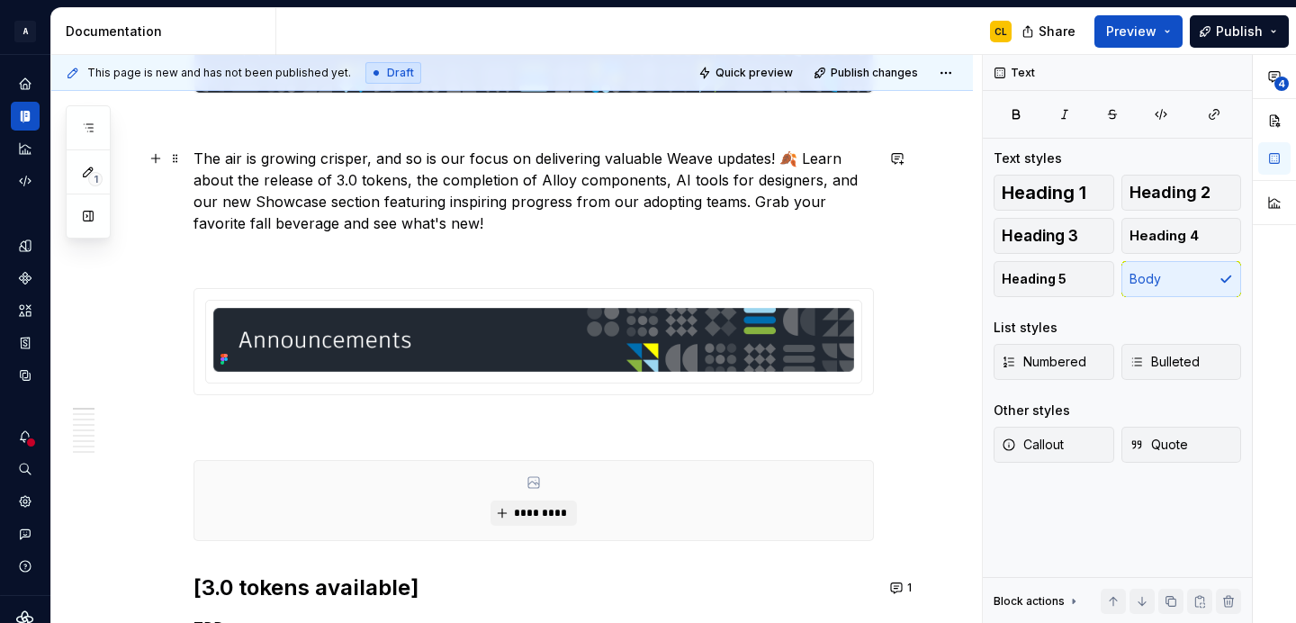
click at [553, 201] on p "The air is growing crisper, and so is our focus on delivering valuable Weave up…" at bounding box center [533, 191] width 680 height 86
click at [463, 196] on p "The air is growing crisper, and so is our focus on delivering valuable Weave up…" at bounding box center [533, 191] width 680 height 86
click at [418, 183] on p "The air is growing crisper, and so is our focus on delivering valuable Weave up…" at bounding box center [533, 191] width 680 height 86
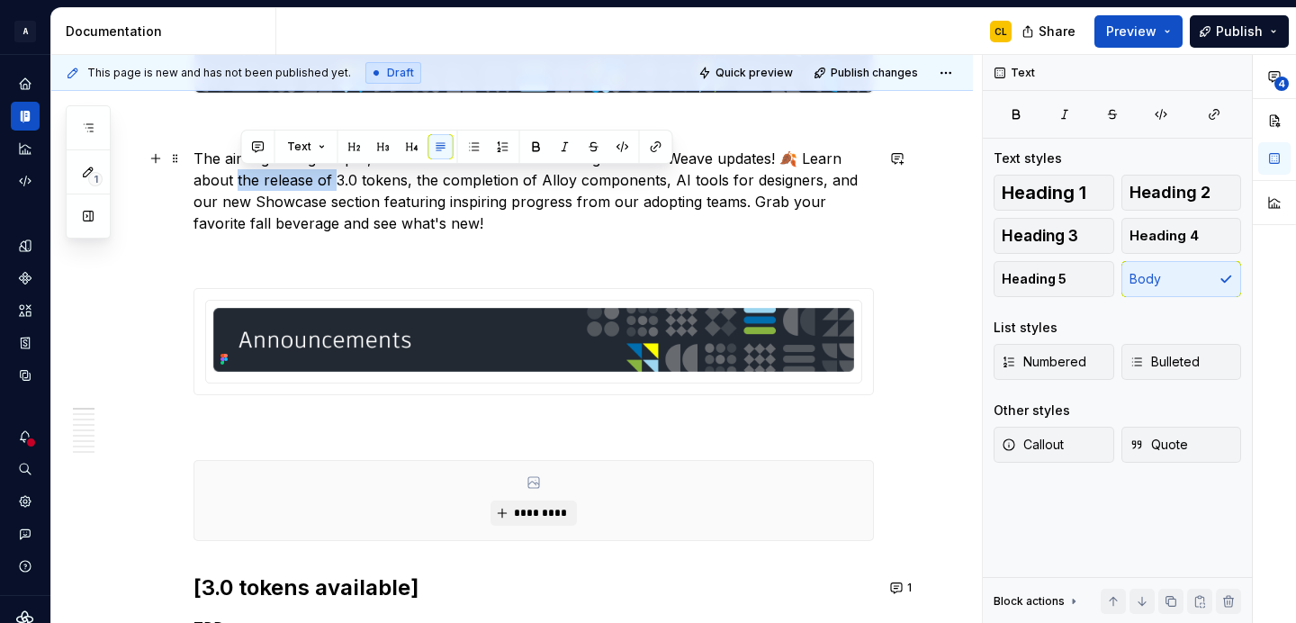
drag, startPoint x: 240, startPoint y: 178, endPoint x: 338, endPoint y: 176, distance: 98.1
click at [338, 176] on p "The air is growing crisper, and so is our focus on delivering valuable Weave up…" at bounding box center [533, 191] width 680 height 86
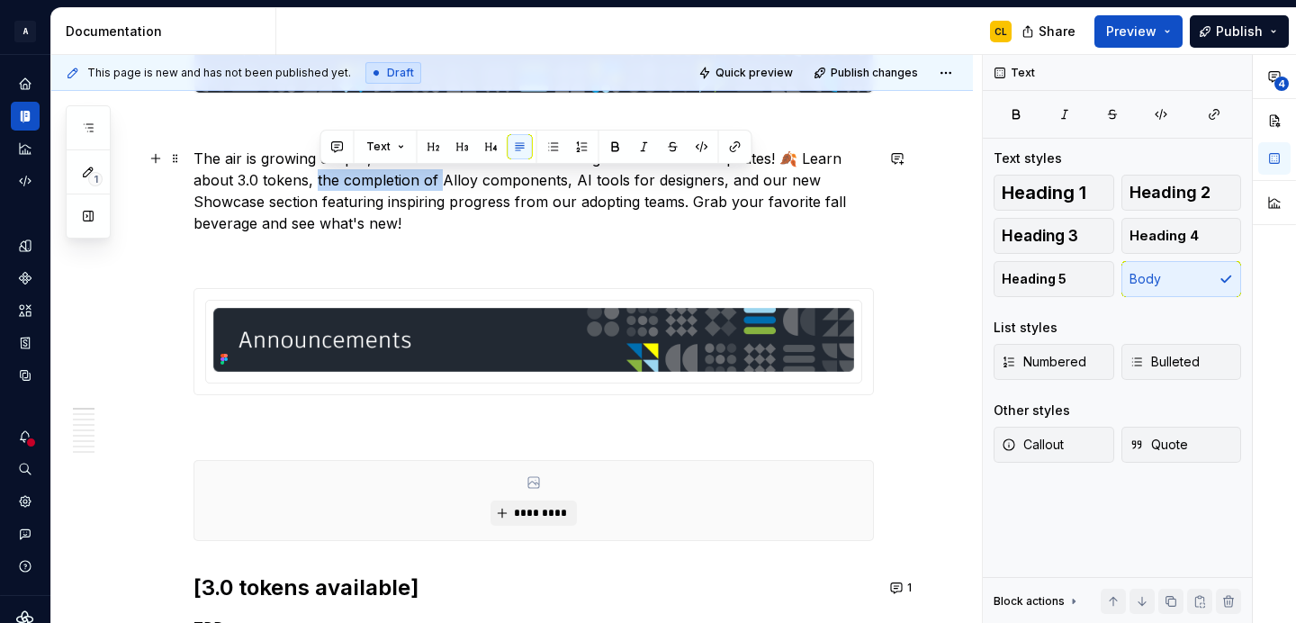
drag, startPoint x: 319, startPoint y: 180, endPoint x: 445, endPoint y: 183, distance: 126.0
click at [445, 183] on p "The air is growing crisper, and so is our focus on delivering valuable Weave up…" at bounding box center [533, 191] width 680 height 86
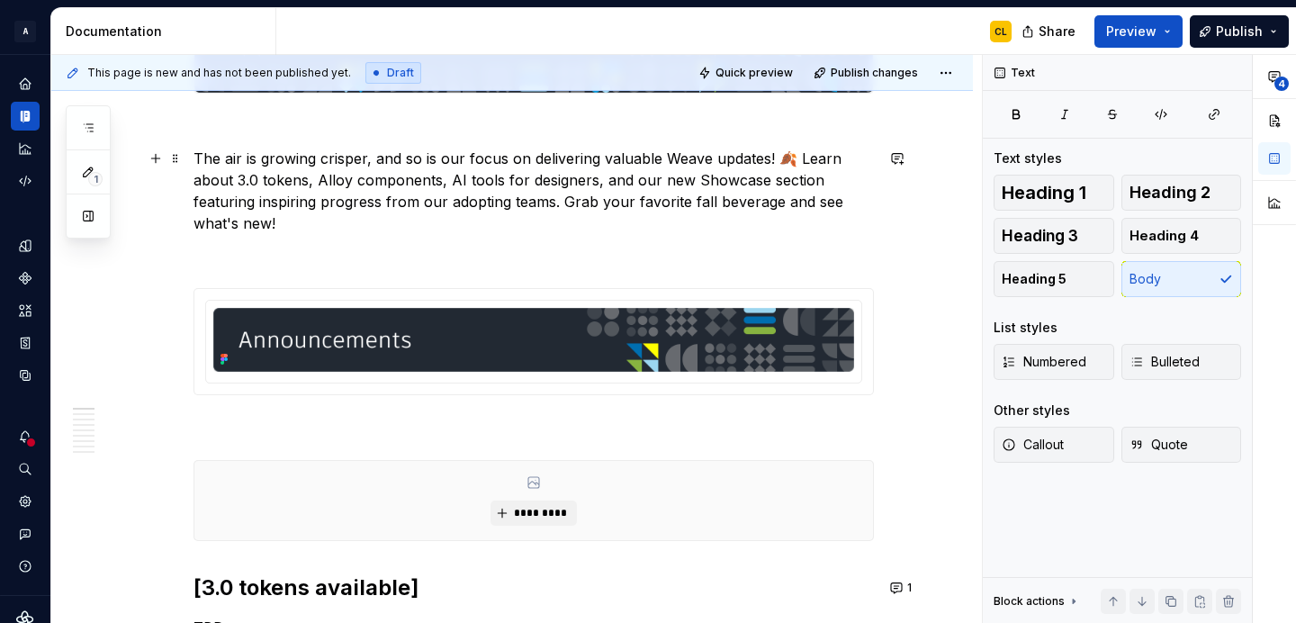
click at [311, 182] on p "The air is growing crisper, and so is our focus on delivering valuable Weave up…" at bounding box center [533, 191] width 680 height 86
click at [515, 181] on p "The air is growing crisper, and so is our focus on delivering valuable Weave up…" at bounding box center [533, 191] width 680 height 86
click at [701, 187] on p "The air is growing crisper, and so is our focus on delivering valuable Weave up…" at bounding box center [533, 191] width 680 height 86
click at [523, 199] on p "The air is growing crisper, and so is our focus on delivering valuable Weave up…" at bounding box center [533, 191] width 680 height 86
click at [469, 208] on p "The air is growing crisper, and so is our focus on delivering valuable Weave up…" at bounding box center [533, 191] width 680 height 86
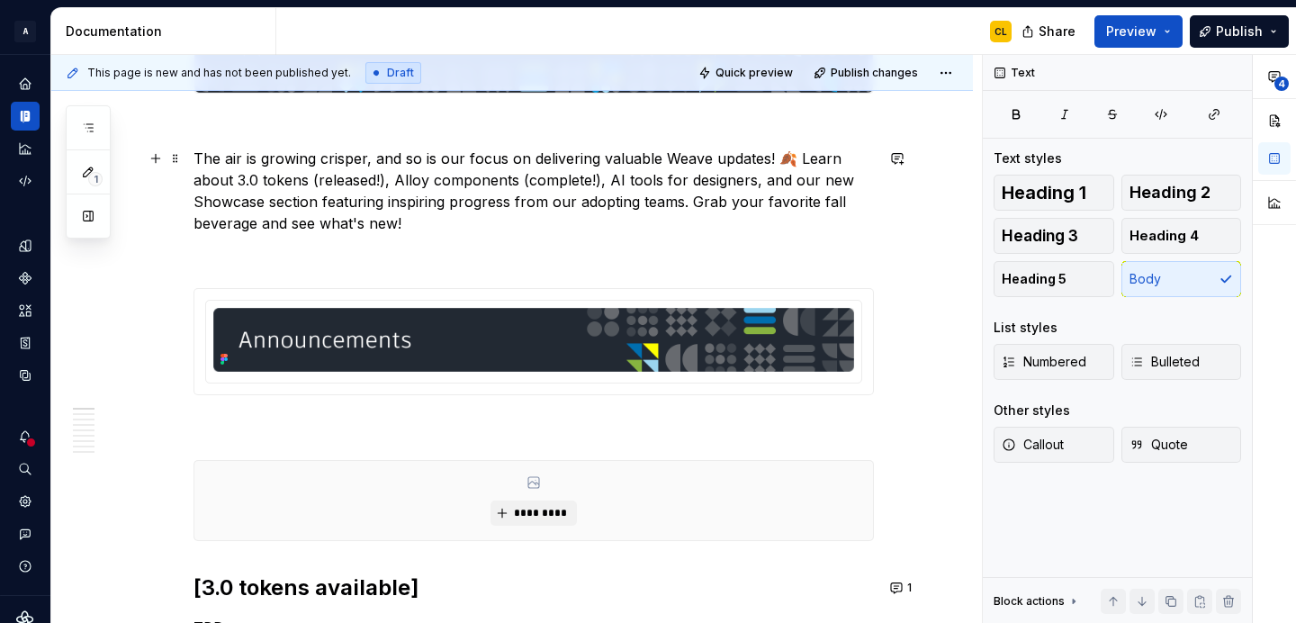
click at [495, 216] on p "The air is growing crisper, and so is our focus on delivering valuable Weave up…" at bounding box center [533, 191] width 680 height 86
click at [381, 180] on p "The air is growing crisper, and so is our focus on delivering valuable Weave up…" at bounding box center [533, 191] width 680 height 86
click at [444, 208] on p "The air is growing crisper, and so is our focus on delivering valuable Weave up…" at bounding box center [533, 191] width 680 height 86
click at [627, 184] on p "The air is growing crisper, and so is our focus on delivering valuable Weave up…" at bounding box center [533, 191] width 680 height 86
click at [509, 200] on p "The air is growing crisper, and so is our focus on delivering valuable Weave up…" at bounding box center [533, 191] width 680 height 86
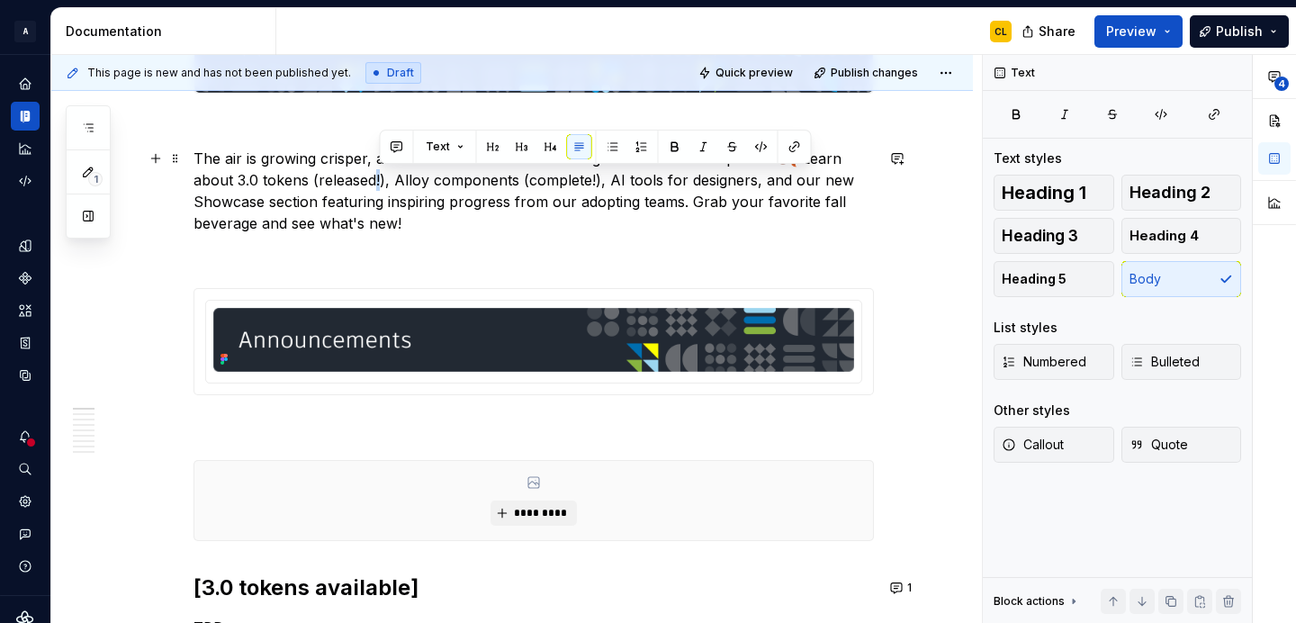
click at [381, 183] on p "The air is growing crisper, and so is our focus on delivering valuable Weave up…" at bounding box center [533, 191] width 680 height 86
click at [391, 190] on p "The air is growing crisper, and so is our focus on delivering valuable Weave up…" at bounding box center [533, 191] width 680 height 86
click at [241, 184] on p "The air is growing crisper, and so is our focus on delivering valuable Weave up…" at bounding box center [533, 191] width 680 height 86
click at [474, 189] on p "The air is growing crisper, and so is our focus on delivering valuable Weave up…" at bounding box center [533, 191] width 680 height 86
click at [541, 199] on p "The air is growing crisper, and so is our focus on delivering valuable Weave up…" at bounding box center [533, 191] width 680 height 86
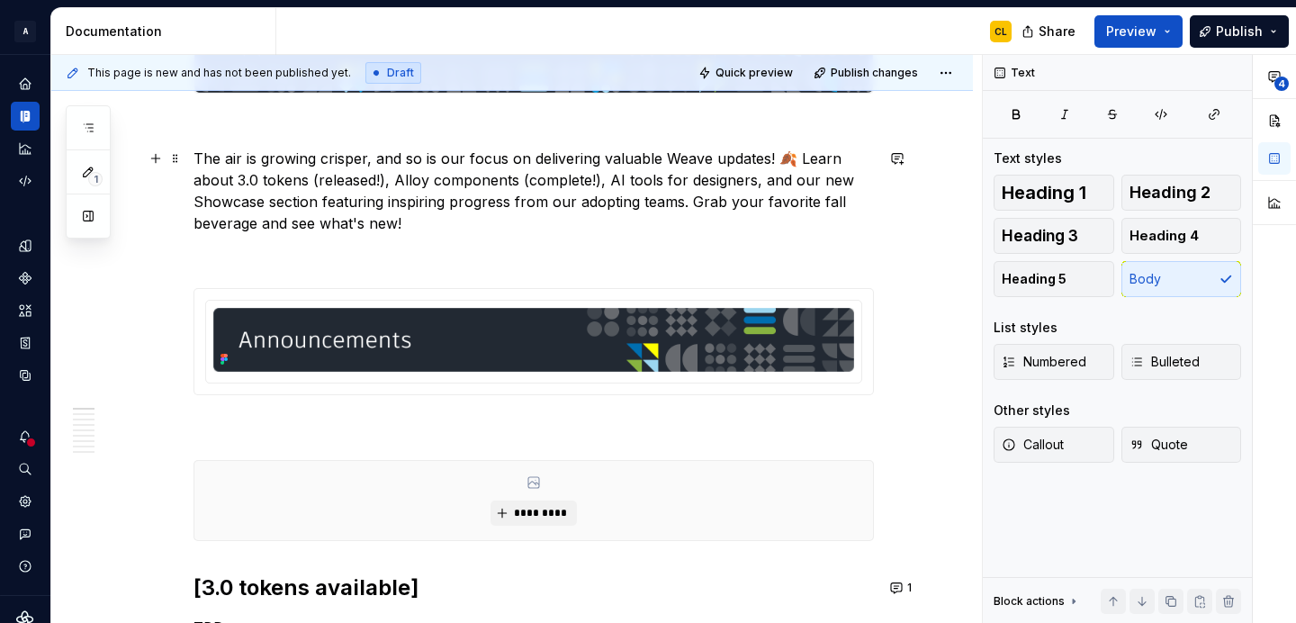
click at [499, 229] on p "The air is growing crisper, and so is our focus on delivering valuable Weave up…" at bounding box center [533, 191] width 680 height 86
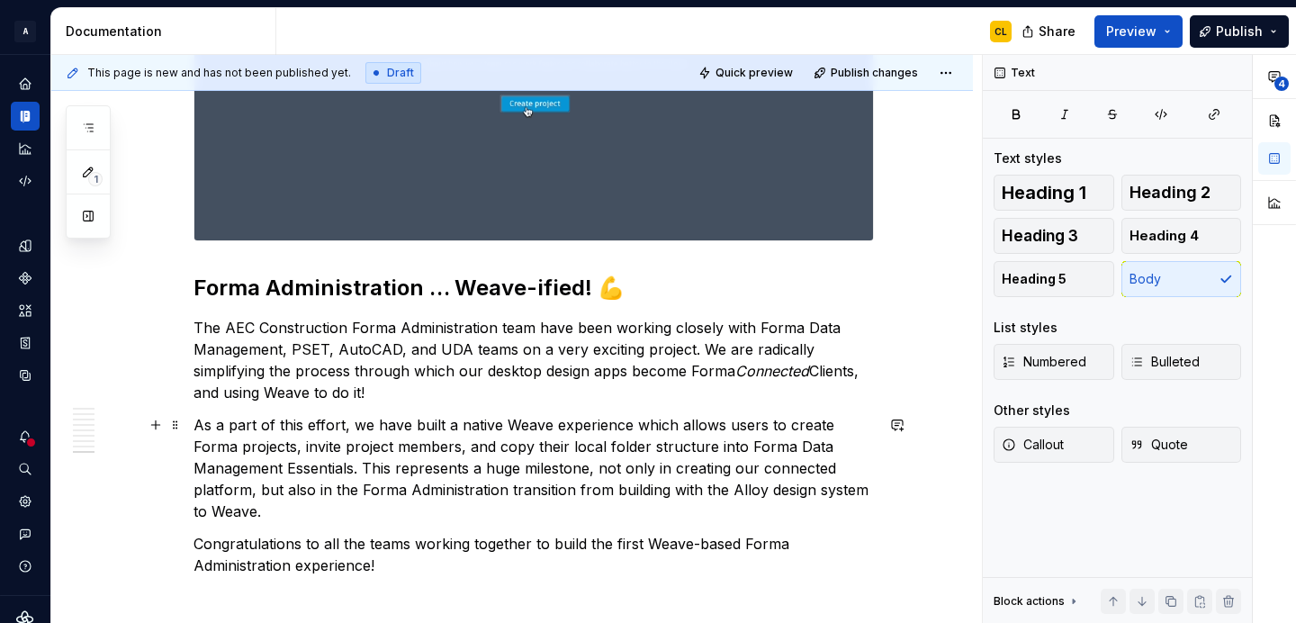
scroll to position [5628, 0]
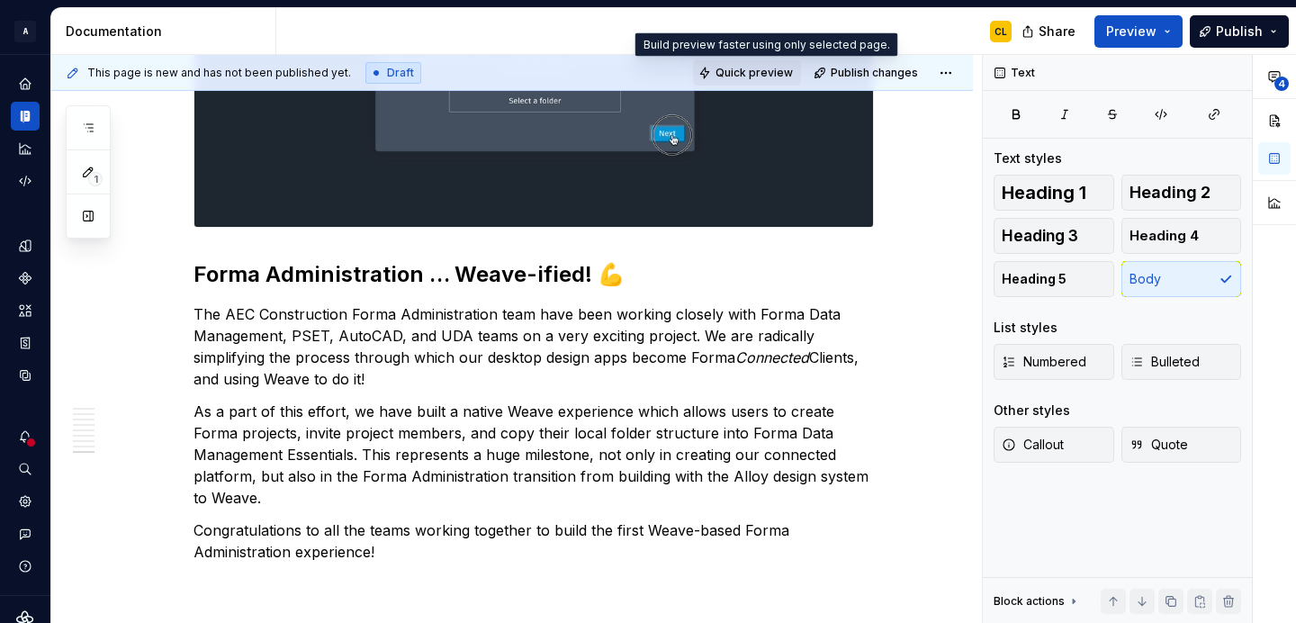
click at [768, 73] on span "Quick preview" at bounding box center [753, 73] width 77 height 14
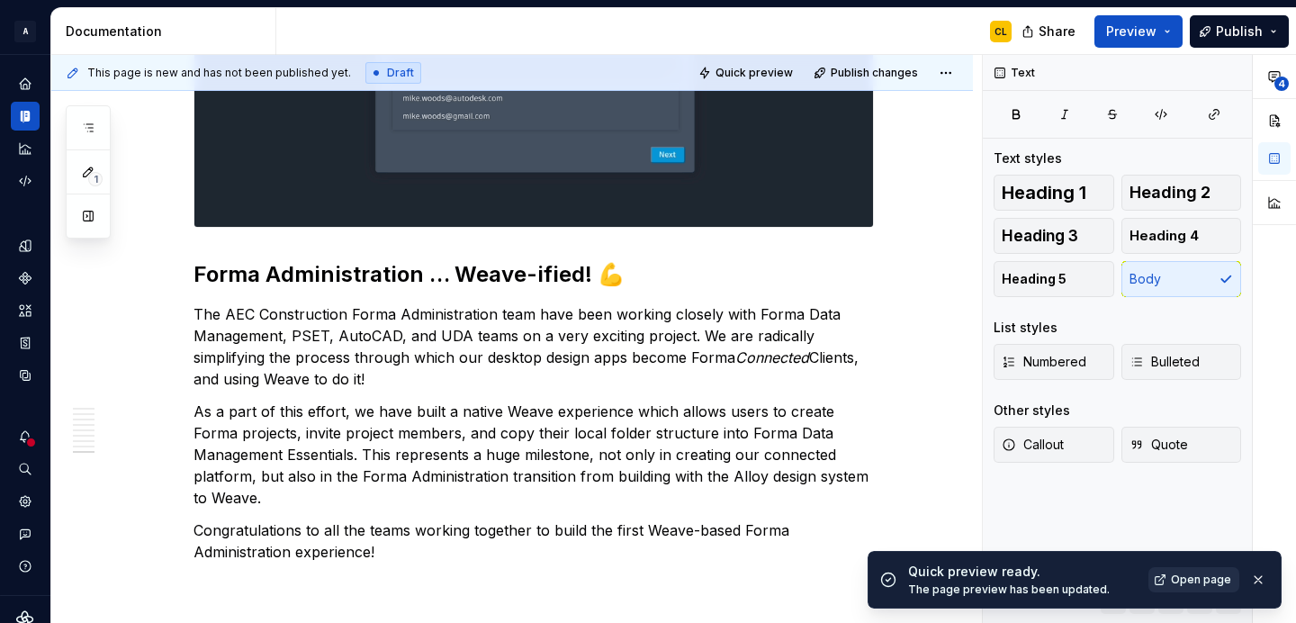
click at [1199, 582] on span "Open page" at bounding box center [1201, 579] width 60 height 14
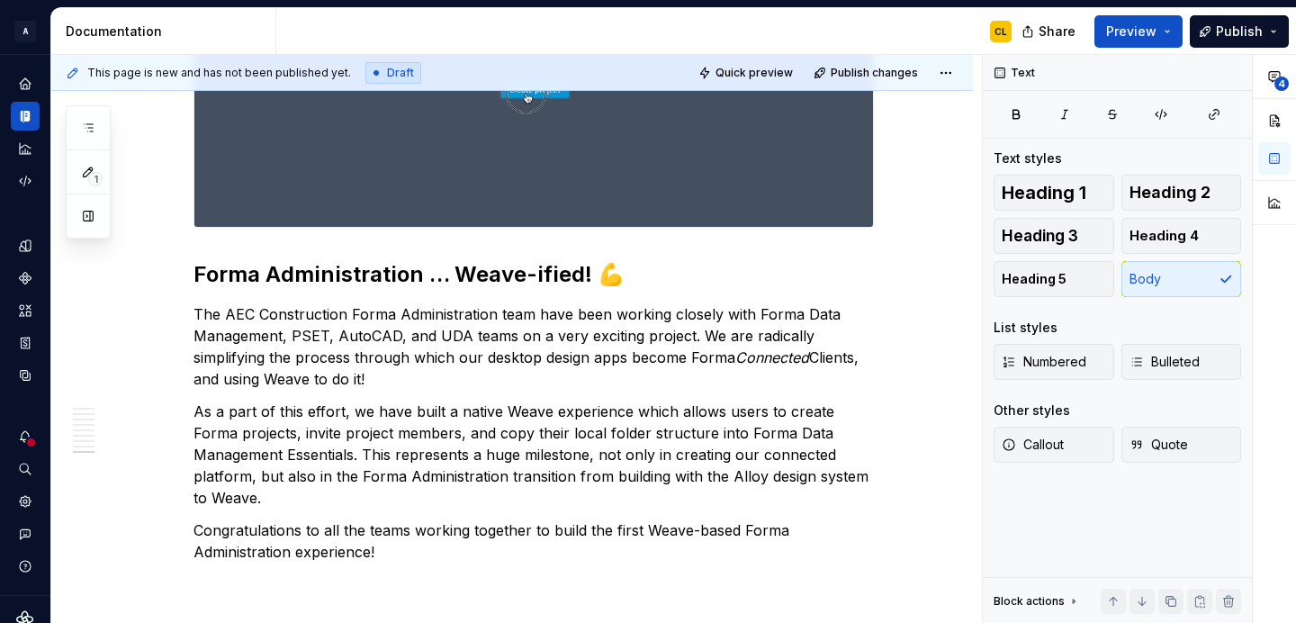
type textarea "*"
